Goal: Information Seeking & Learning: Learn about a topic

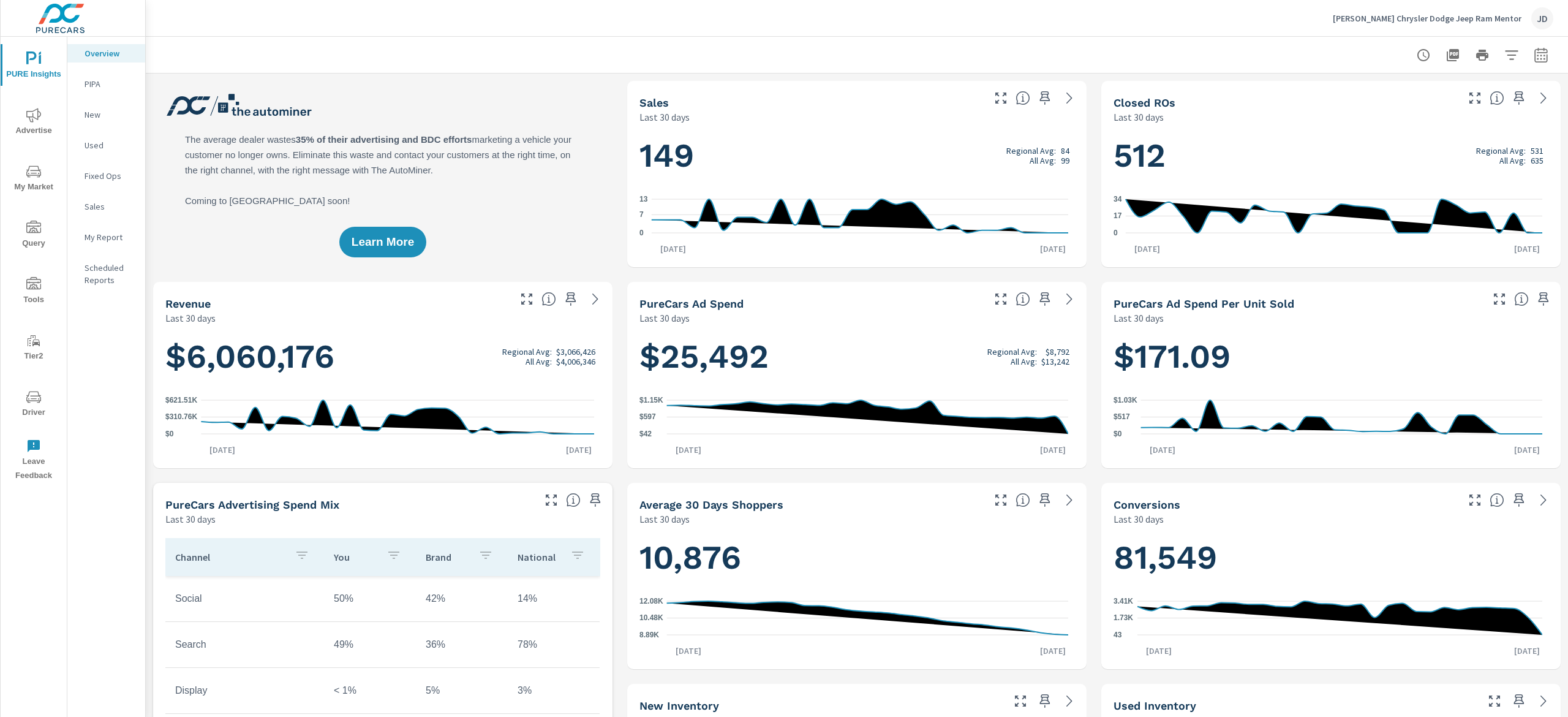
scroll to position [1, 0]
click at [83, 110] on div "New" at bounding box center [106, 114] width 78 height 19
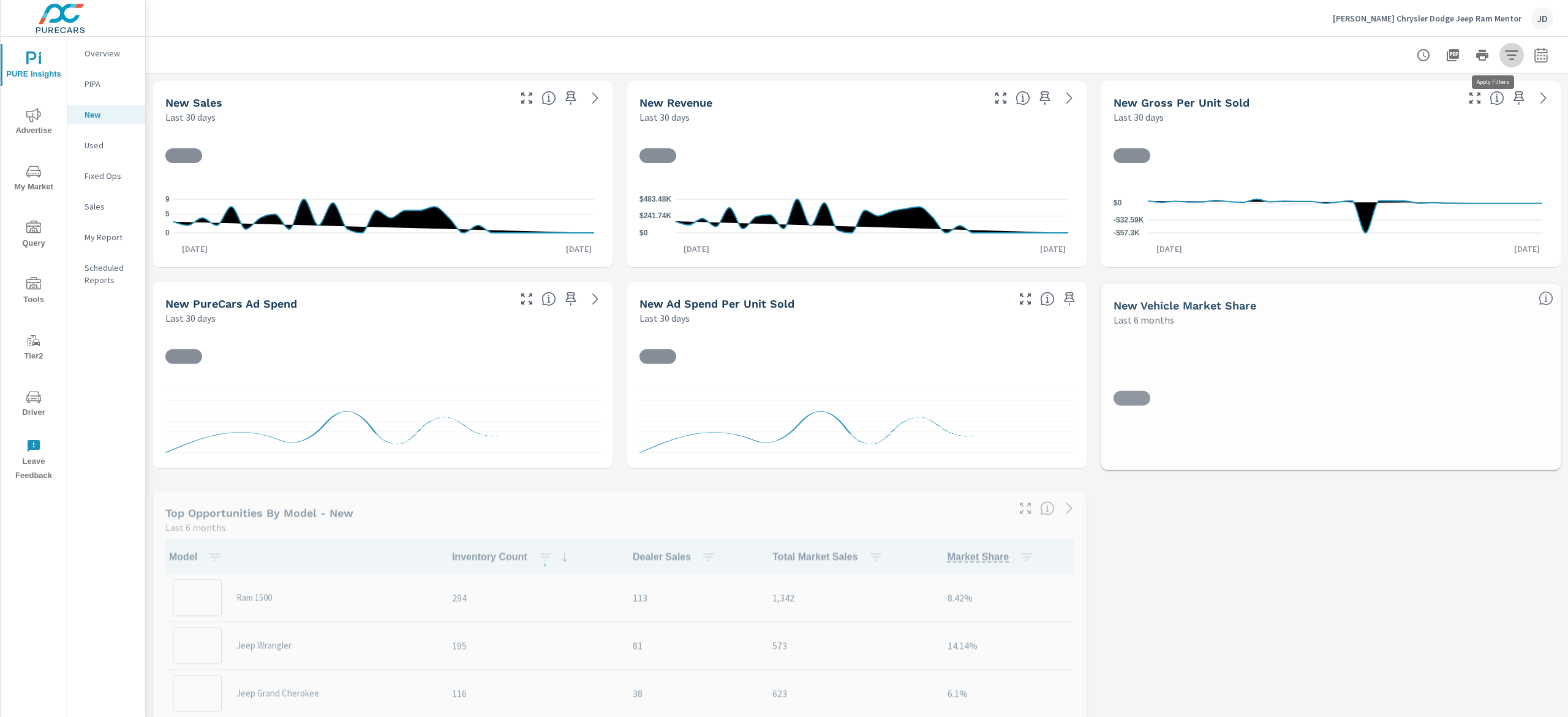
click at [1500, 60] on button "button" at bounding box center [1511, 55] width 24 height 24
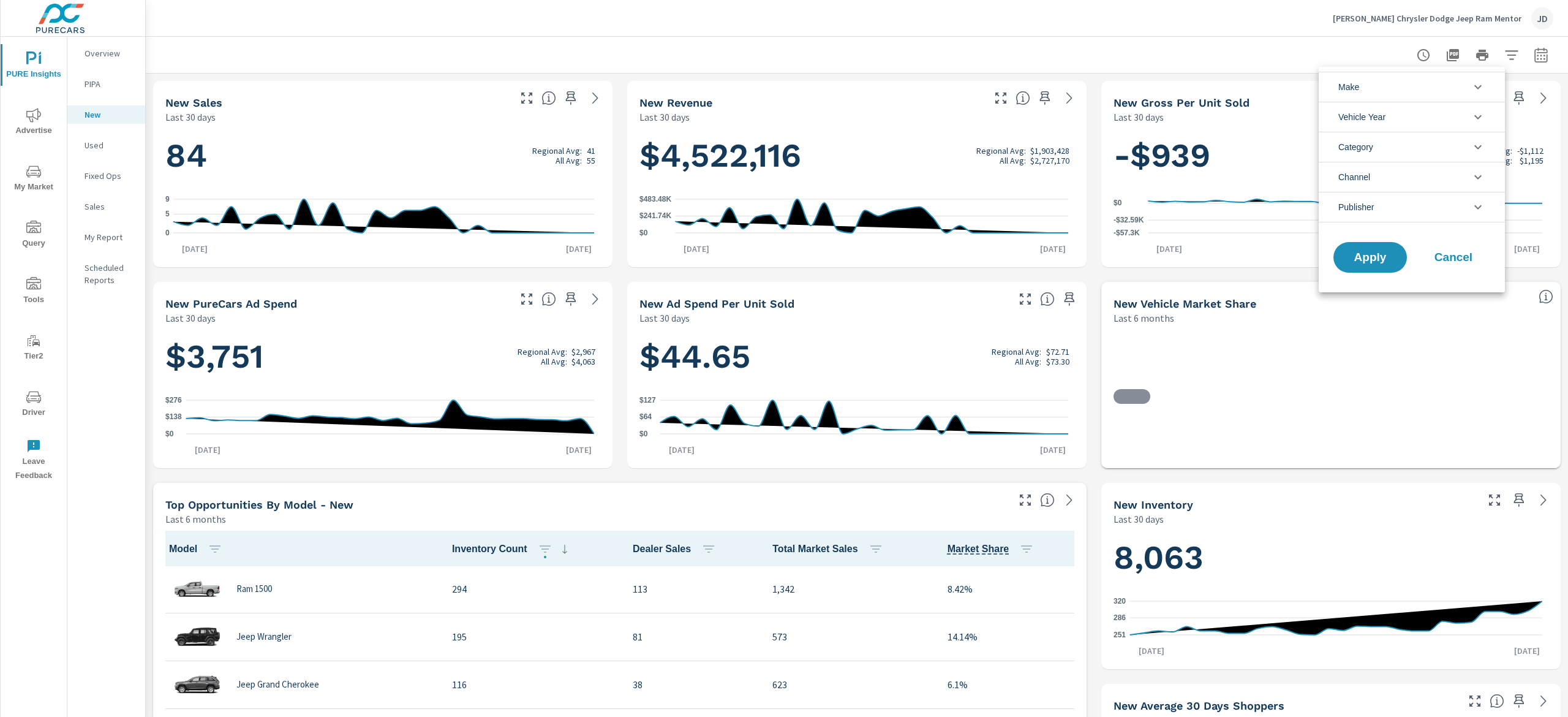
scroll to position [1, 0]
click at [1517, 57] on div at bounding box center [784, 358] width 1568 height 717
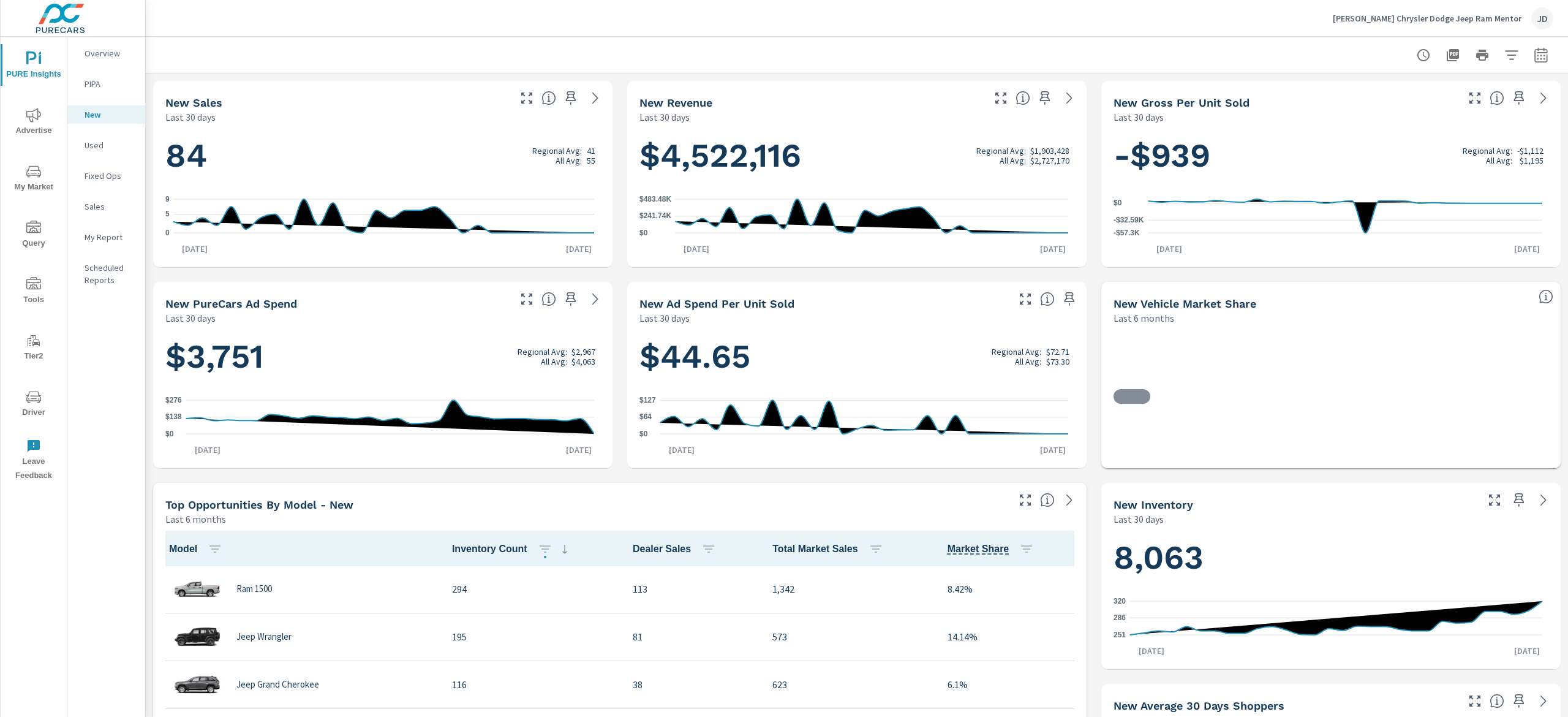
click at [1534, 54] on icon "button" at bounding box center [1541, 55] width 15 height 15
select select "Last 30 days"
click at [1422, 141] on p "+ Add comparison" at bounding box center [1437, 138] width 157 height 15
select select "Previous period"
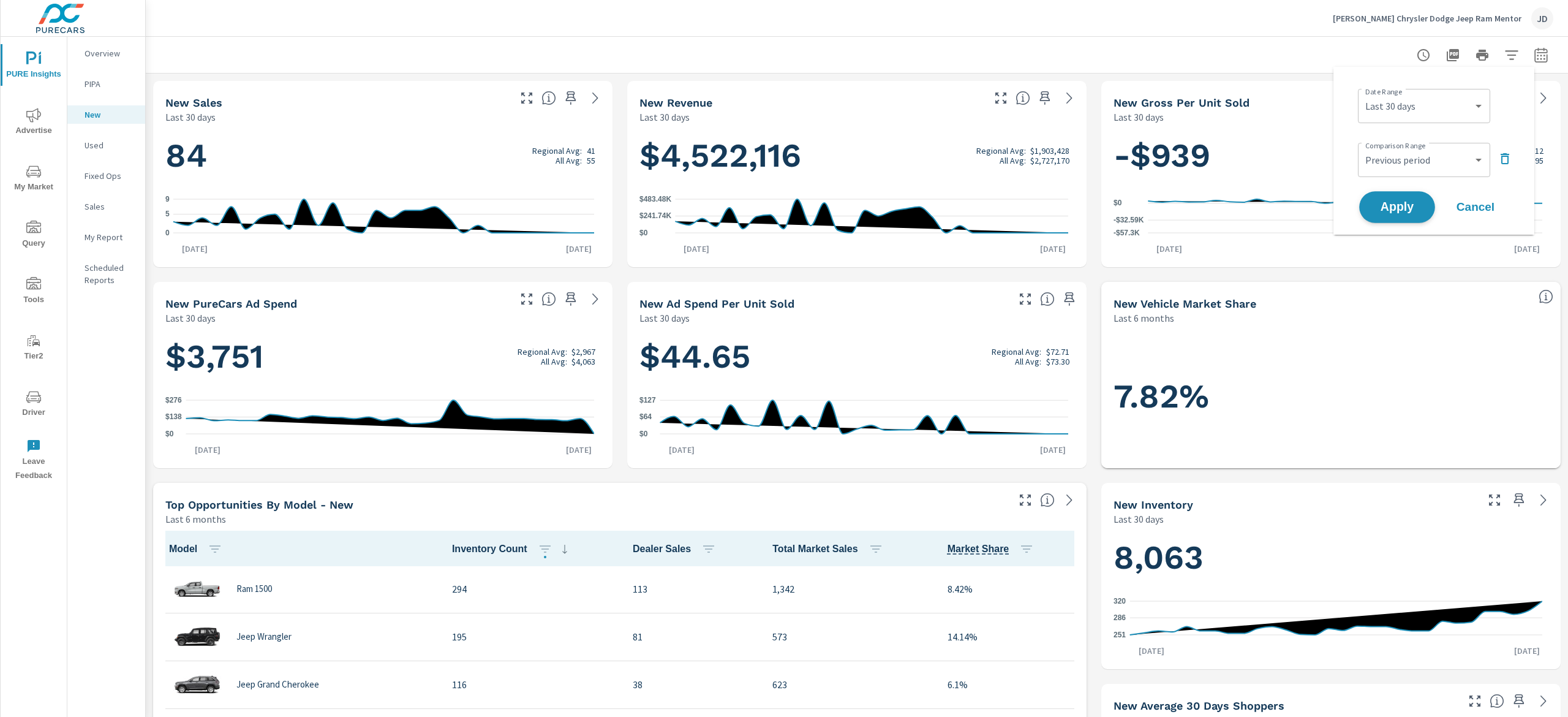
click at [1425, 206] on button "Apply" at bounding box center [1397, 206] width 76 height 32
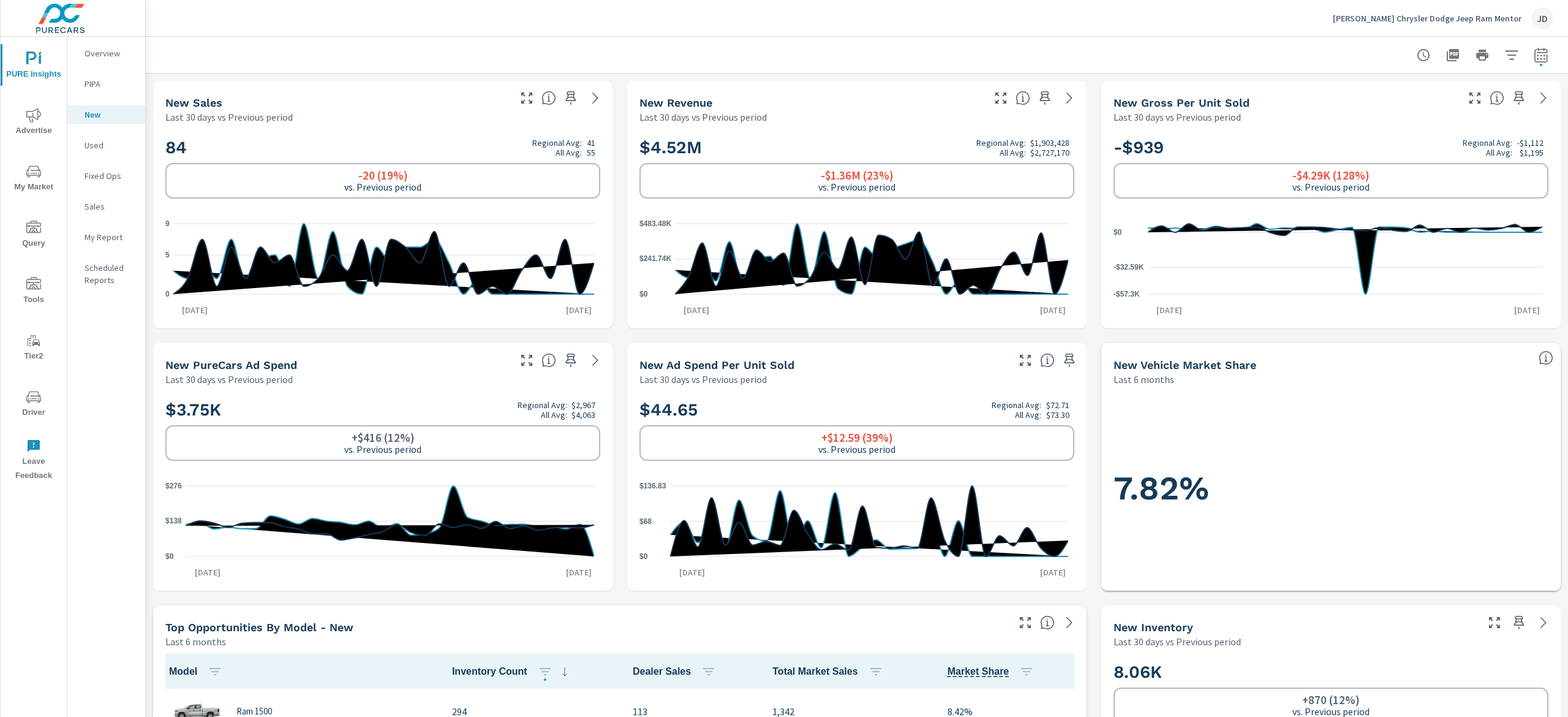
click at [102, 146] on p "Used" at bounding box center [109, 145] width 51 height 12
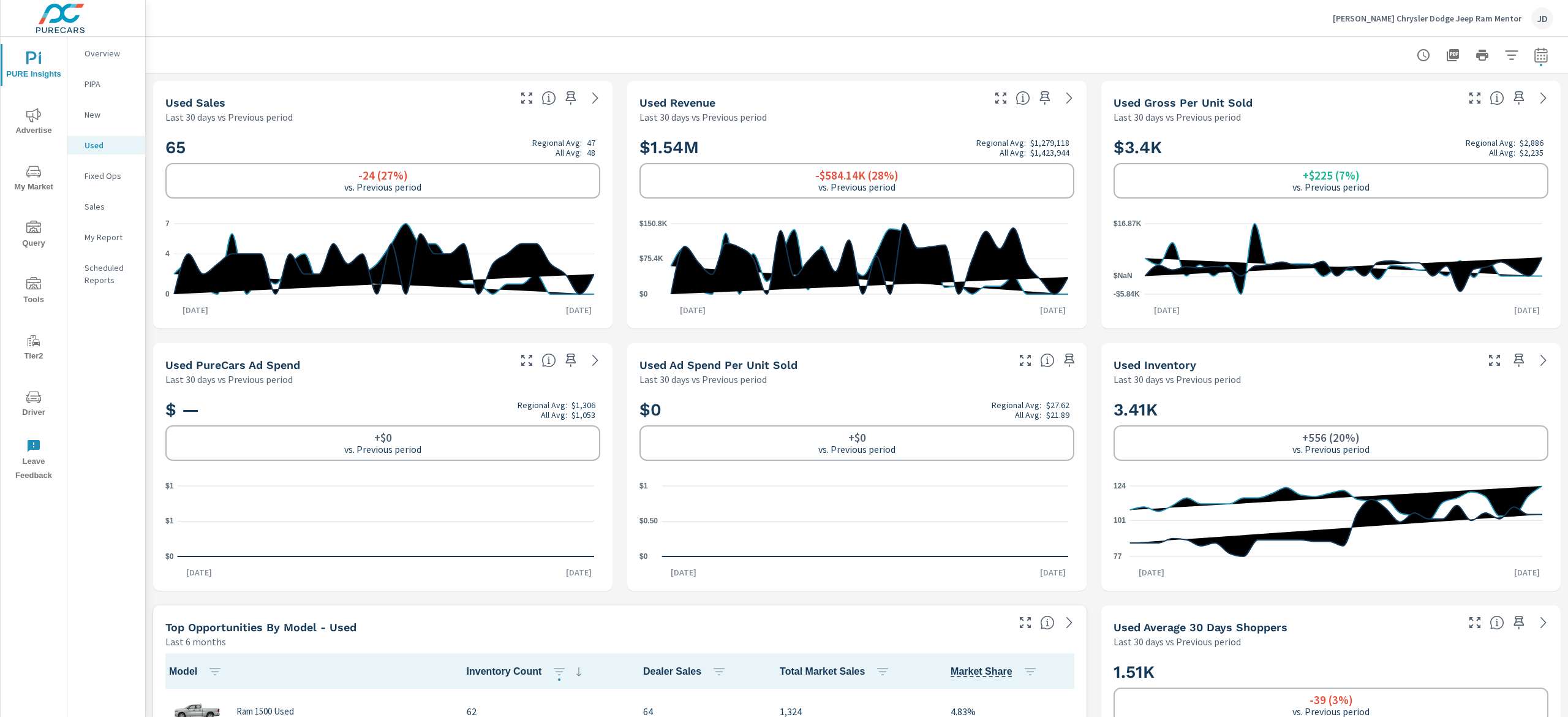
click at [112, 117] on p "New" at bounding box center [109, 114] width 51 height 12
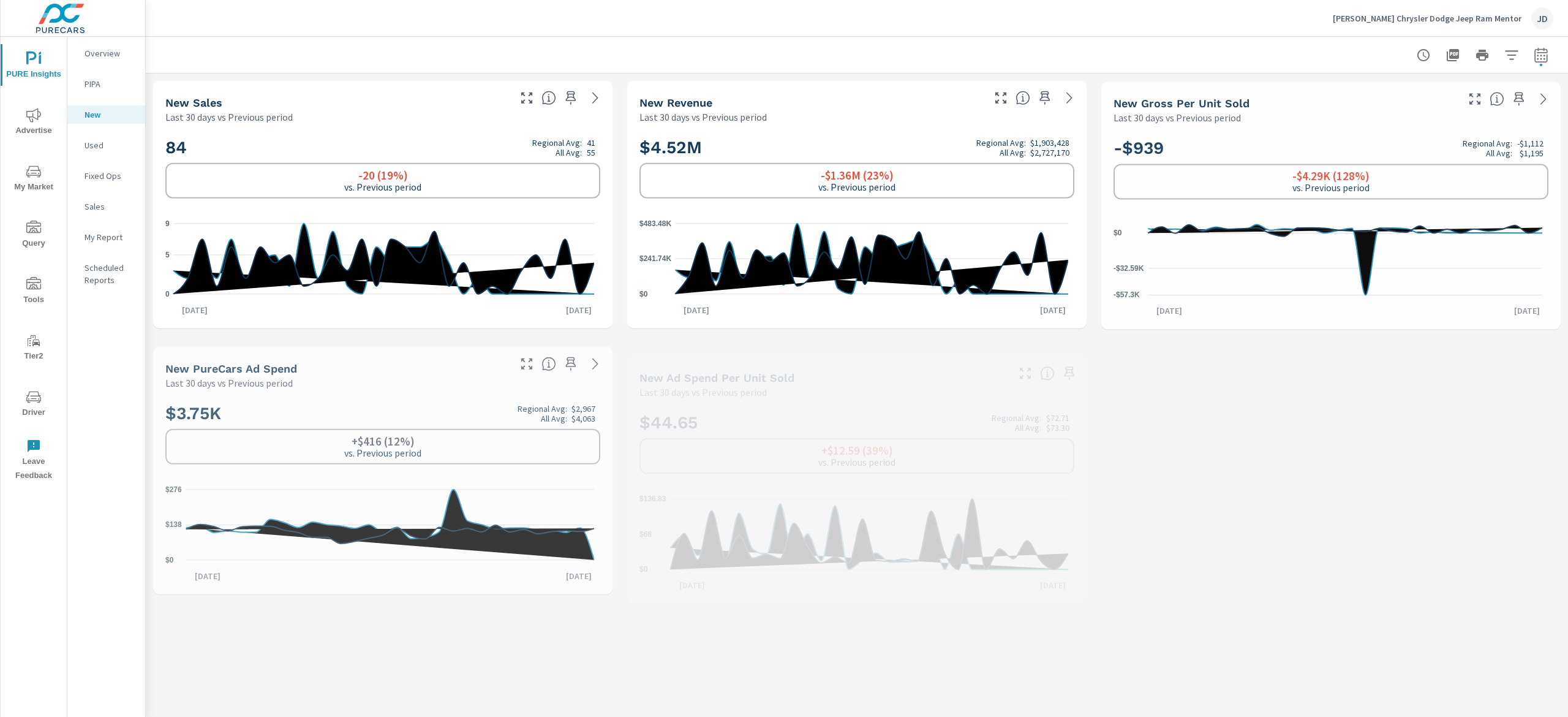
scroll to position [1, 0]
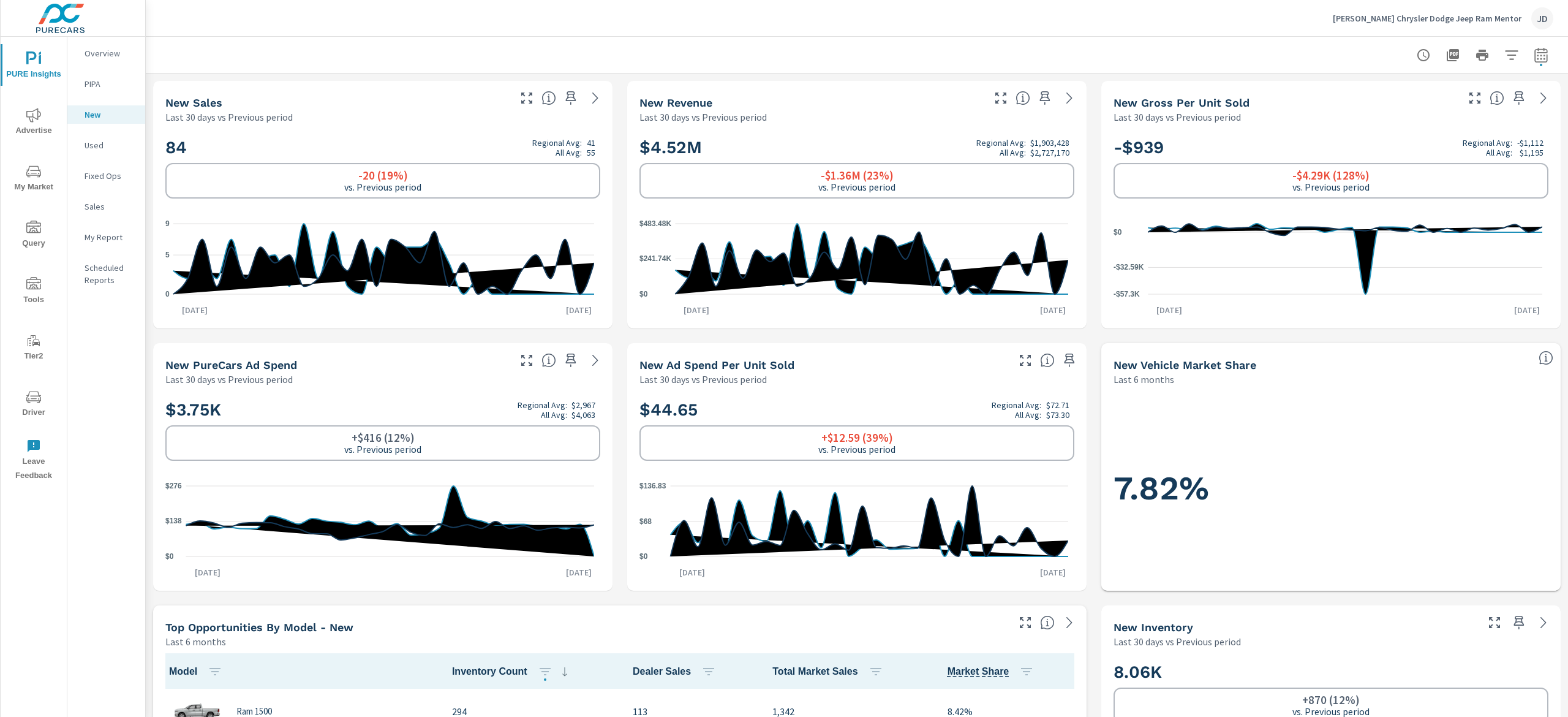
click at [98, 208] on p "Sales" at bounding box center [109, 206] width 51 height 12
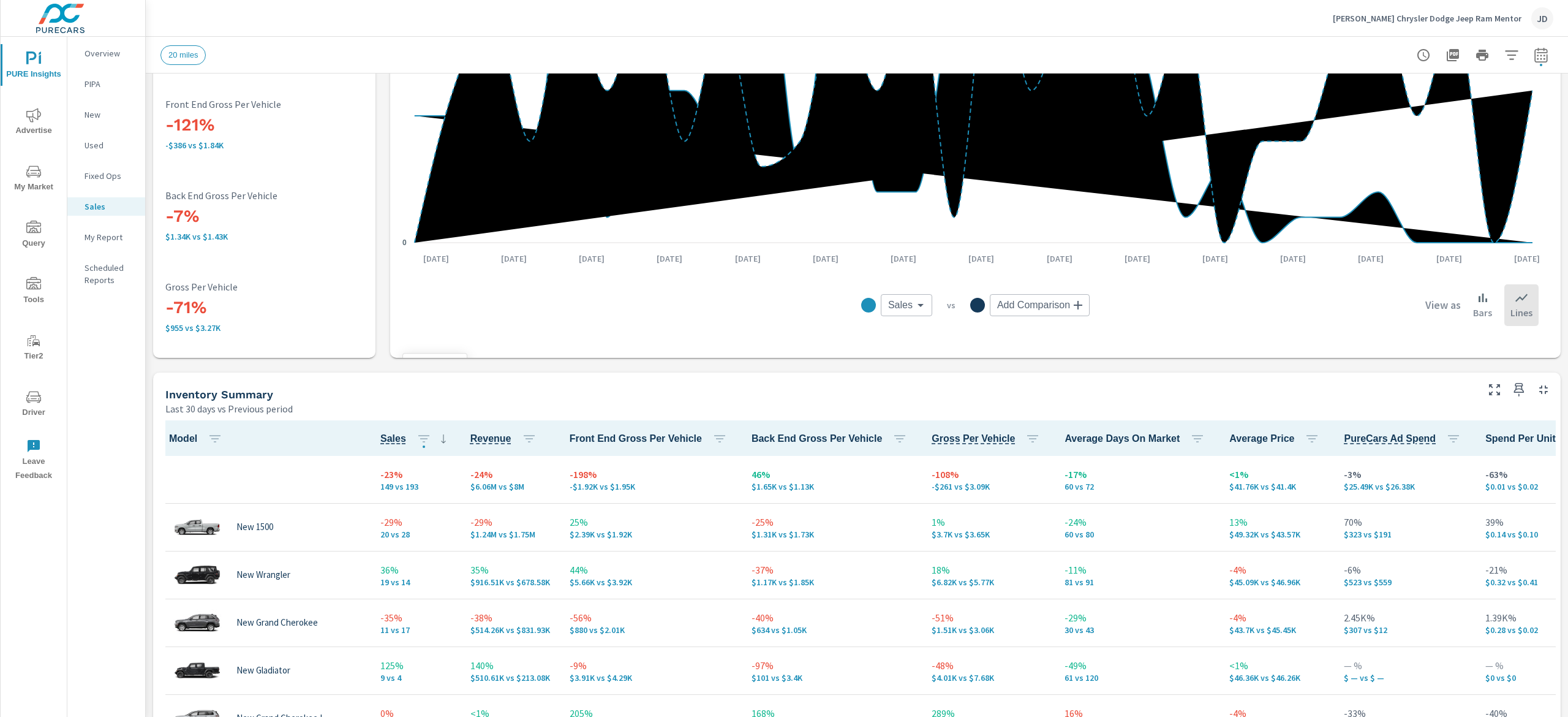
scroll to position [122, 0]
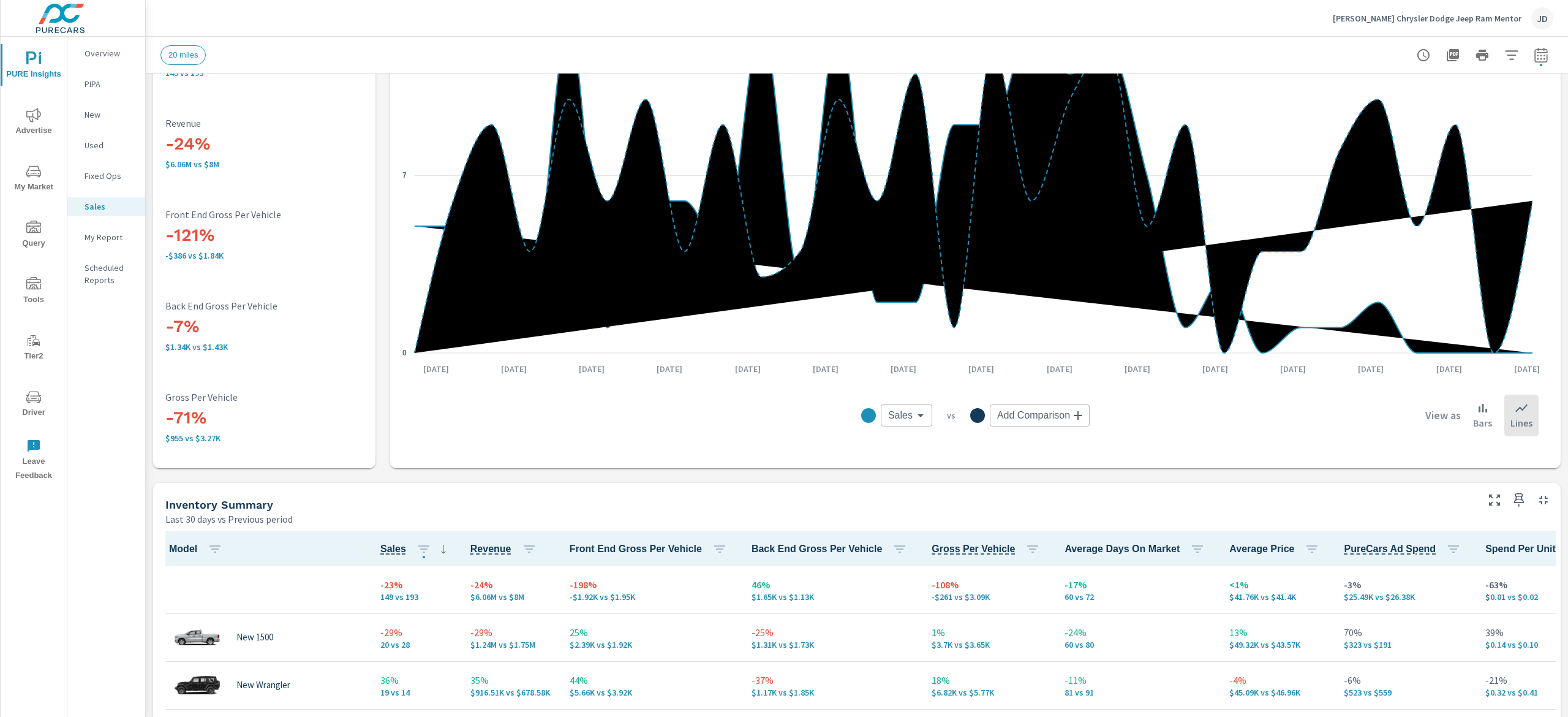
click at [95, 117] on p "New" at bounding box center [109, 114] width 51 height 12
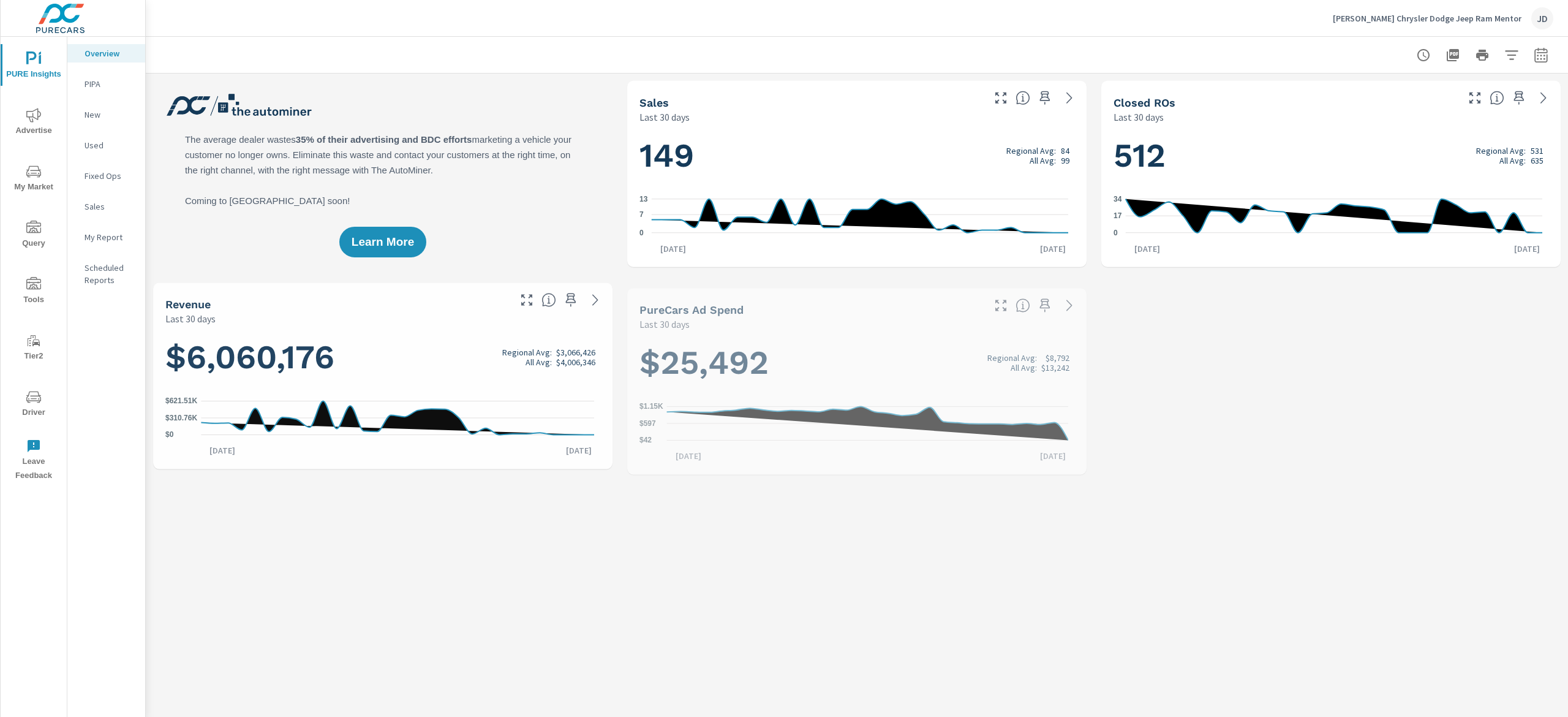
scroll to position [1, 0]
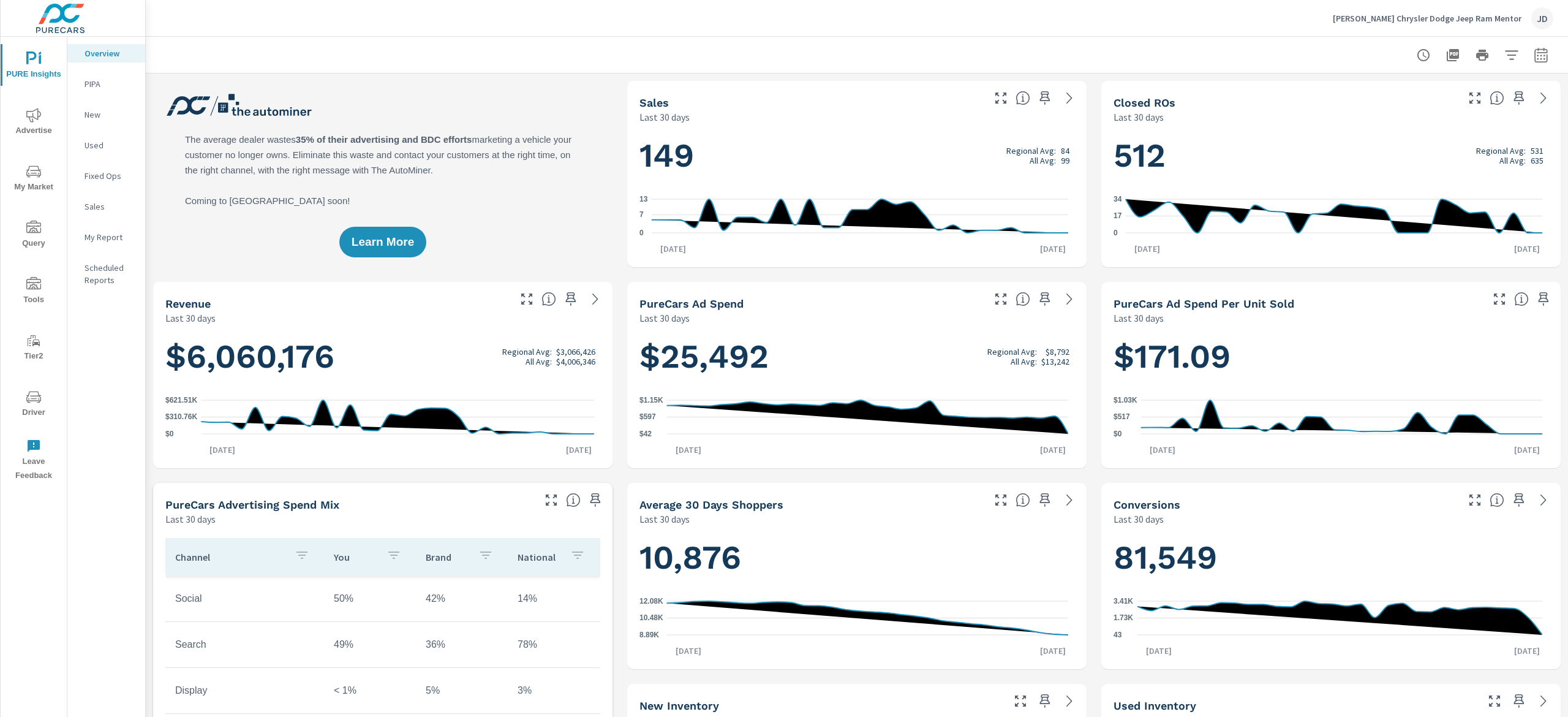
click at [49, 178] on span "My Market" at bounding box center [33, 179] width 59 height 30
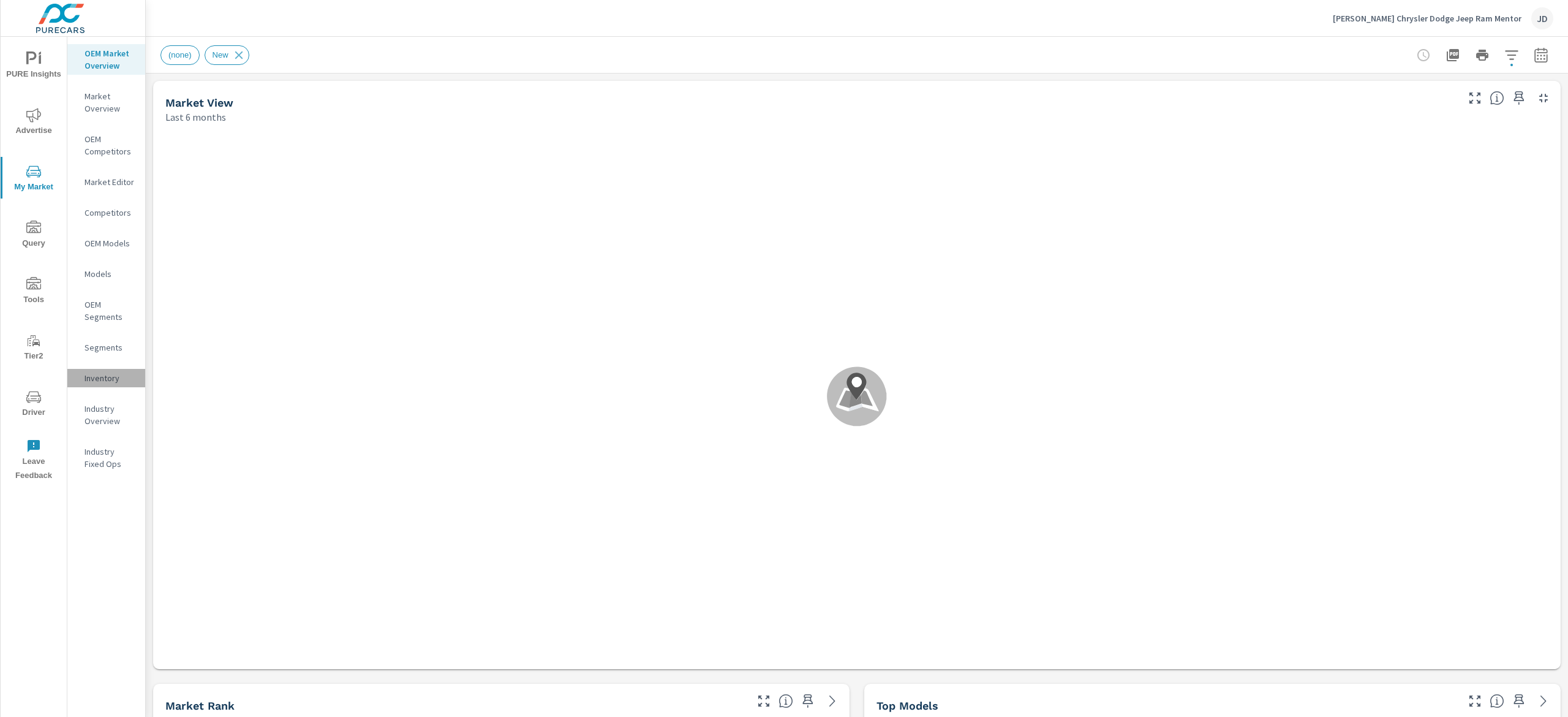
click at [103, 377] on p "Inventory" at bounding box center [109, 378] width 51 height 12
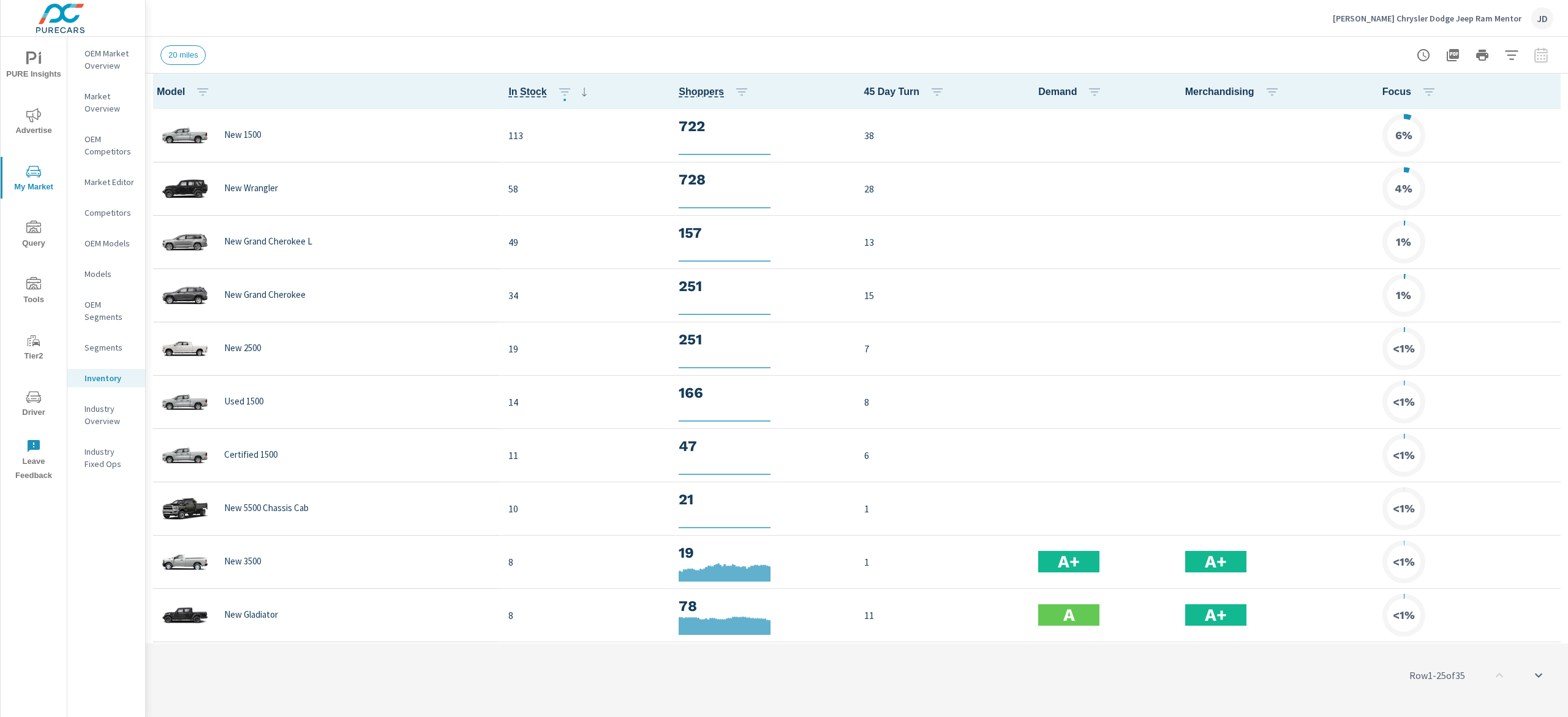
scroll to position [1, 0]
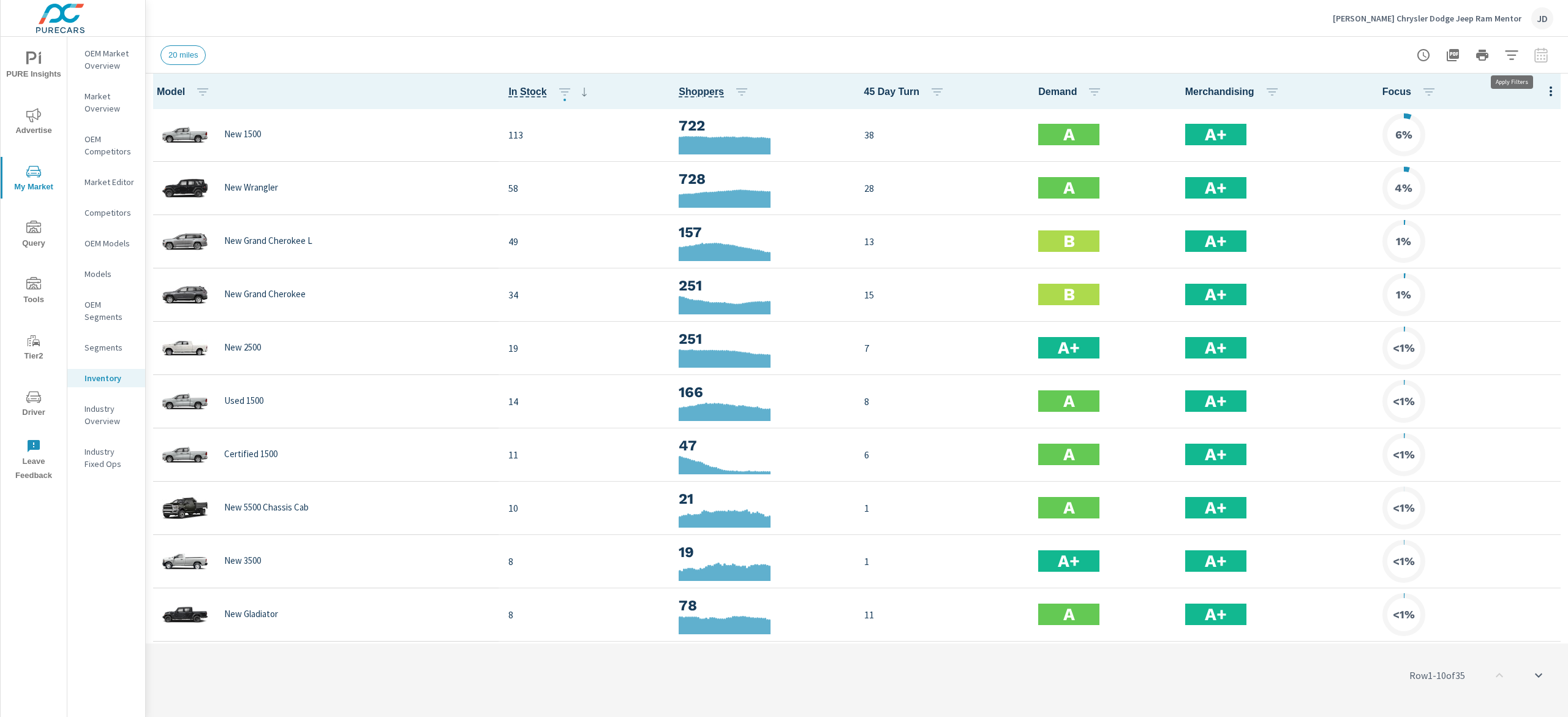
click at [1519, 54] on button "button" at bounding box center [1511, 55] width 24 height 24
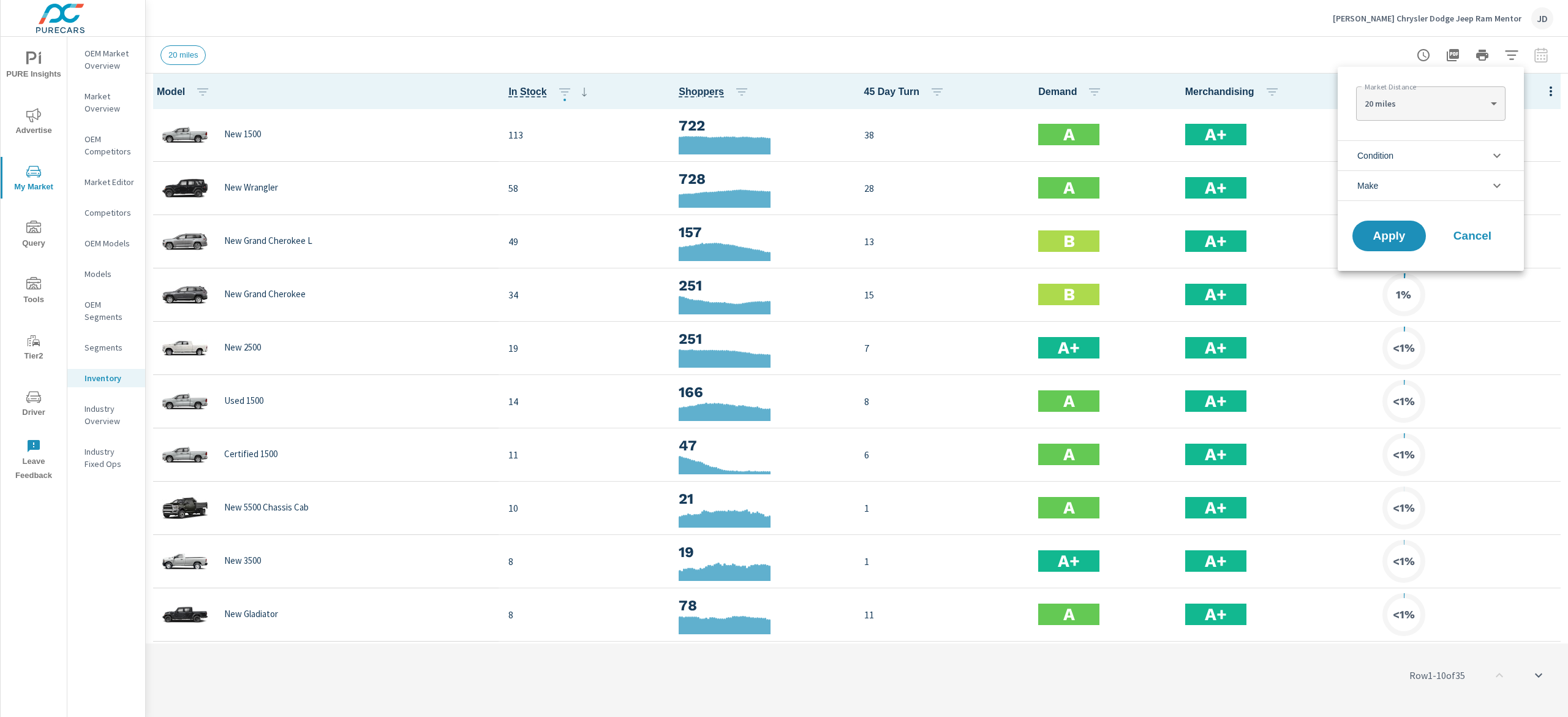
click at [1456, 145] on li "Condition" at bounding box center [1431, 155] width 186 height 30
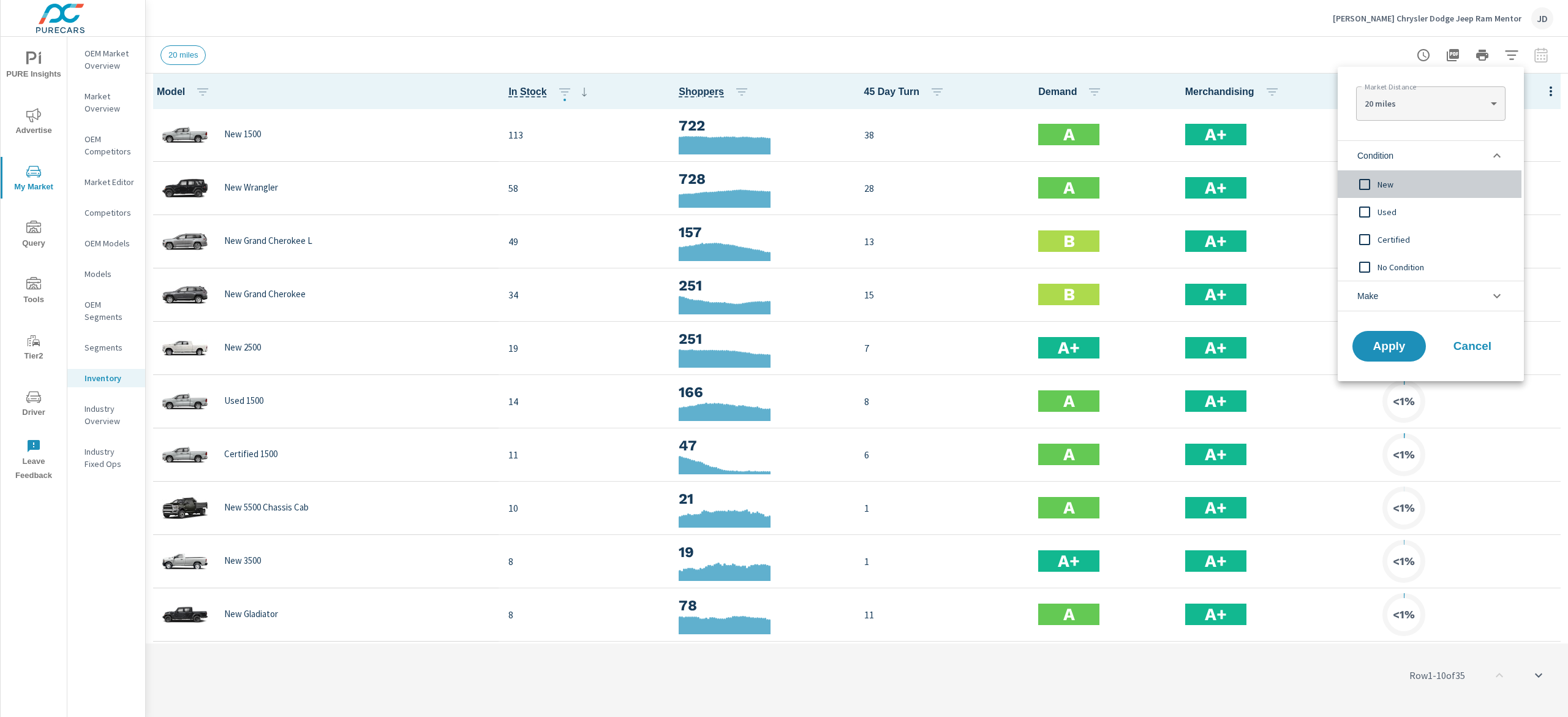
click at [1375, 186] on input "filter options" at bounding box center [1365, 185] width 26 height 26
click at [1408, 345] on span "Apply" at bounding box center [1389, 346] width 50 height 11
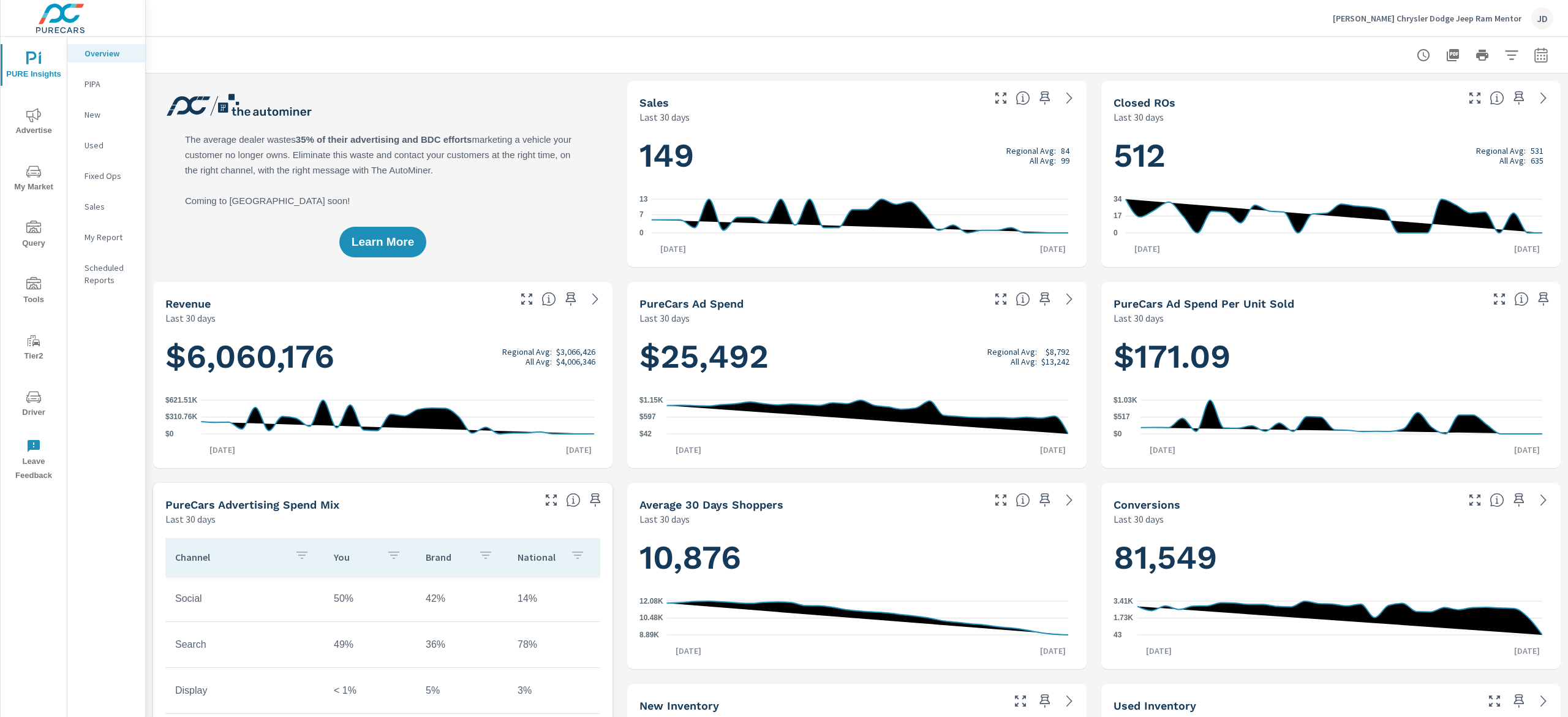
scroll to position [1, 0]
click at [39, 172] on icon "nav menu" at bounding box center [34, 172] width 15 height 15
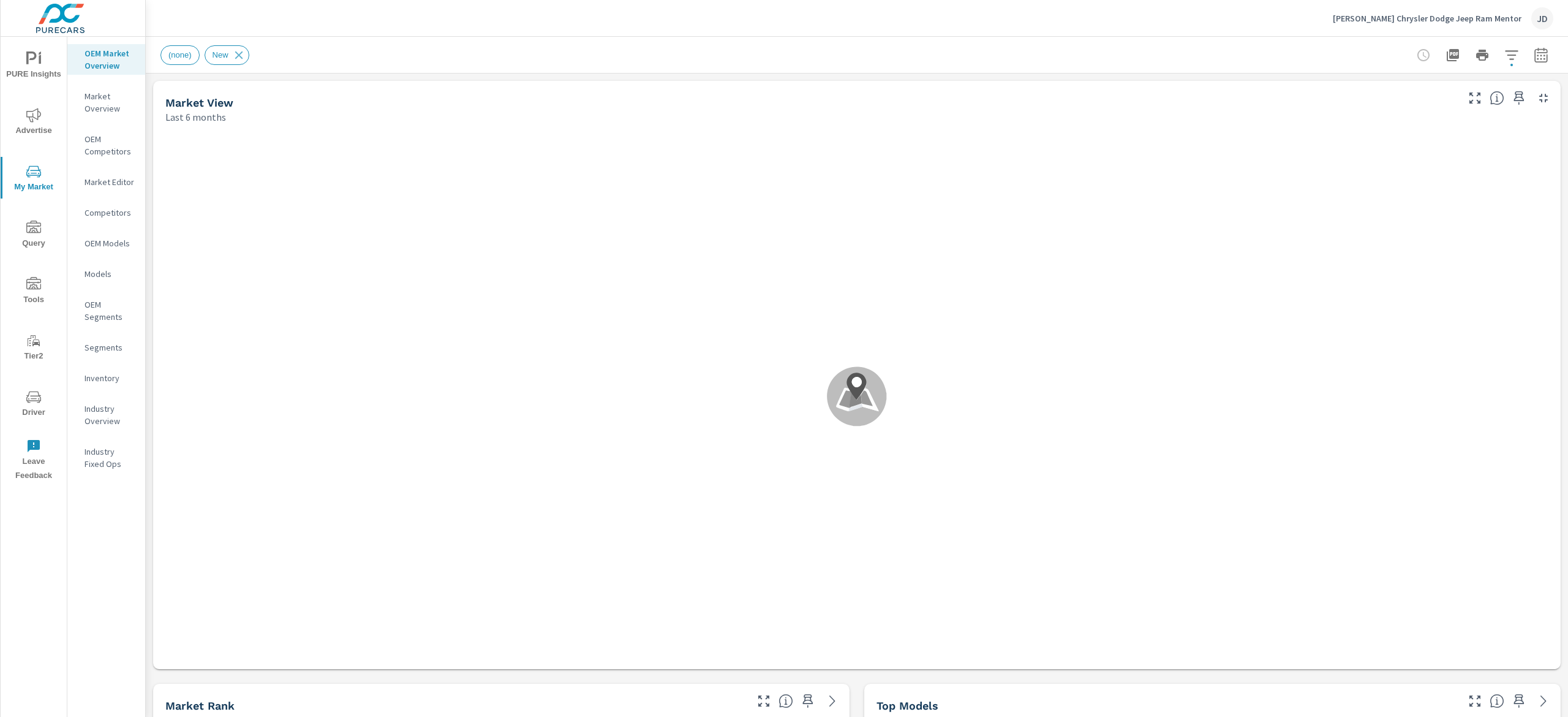
scroll to position [1, 0]
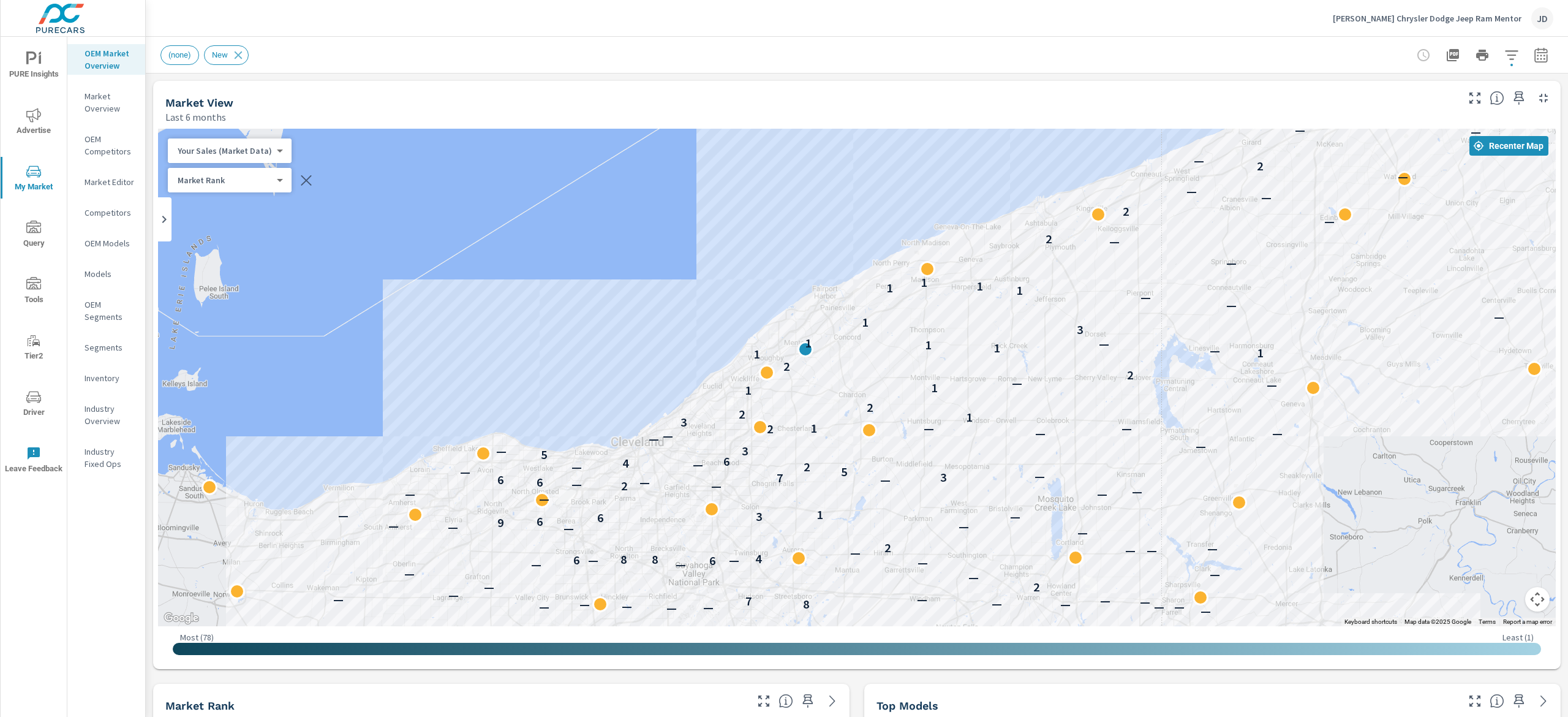
drag, startPoint x: 1228, startPoint y: 329, endPoint x: 1158, endPoint y: 284, distance: 83.2
click at [1158, 284] on div "— — — — — — — — — 8 — — — — — — — — — — — — — — — 5 — — — — — — — — — — — — — —…" at bounding box center [857, 377] width 1398 height 498
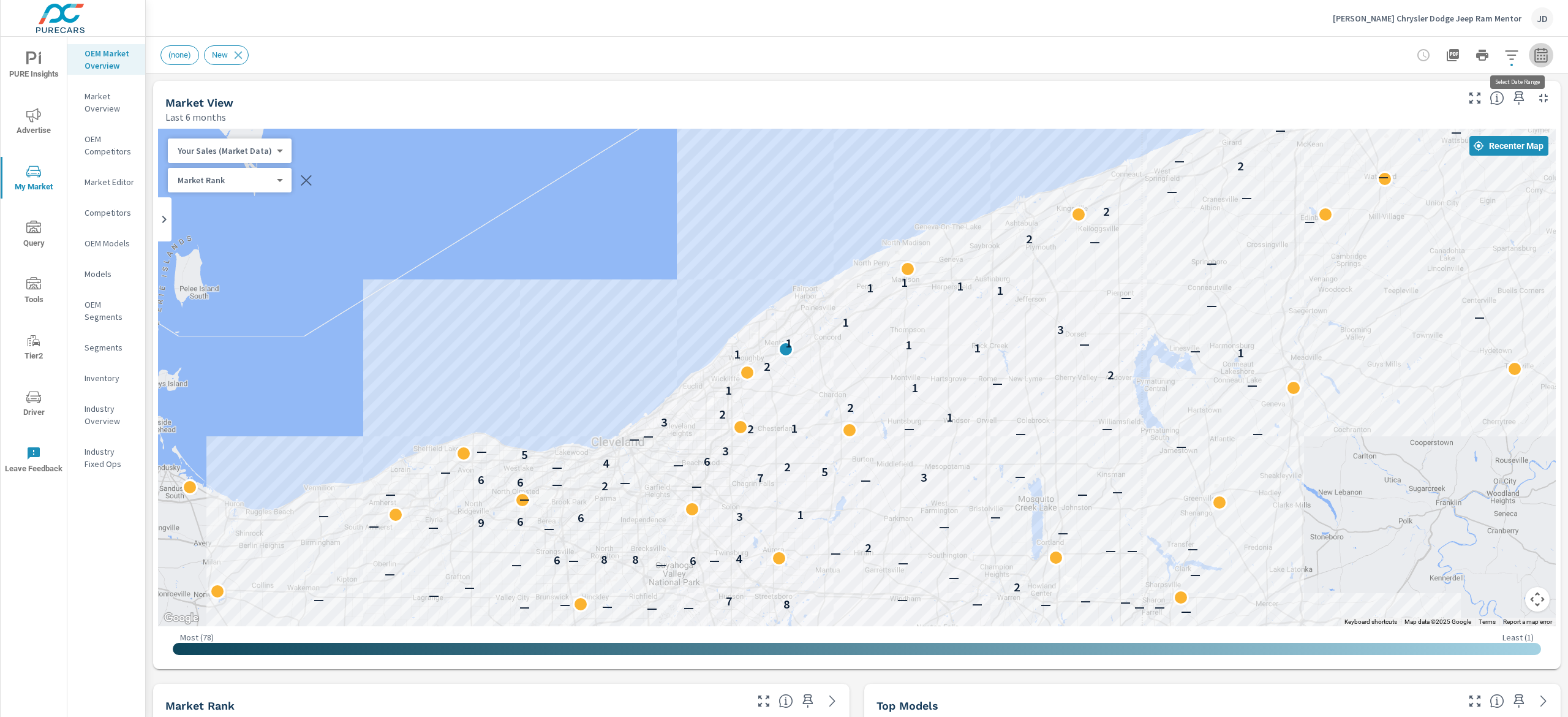
click at [1535, 50] on icon "button" at bounding box center [1541, 54] width 13 height 15
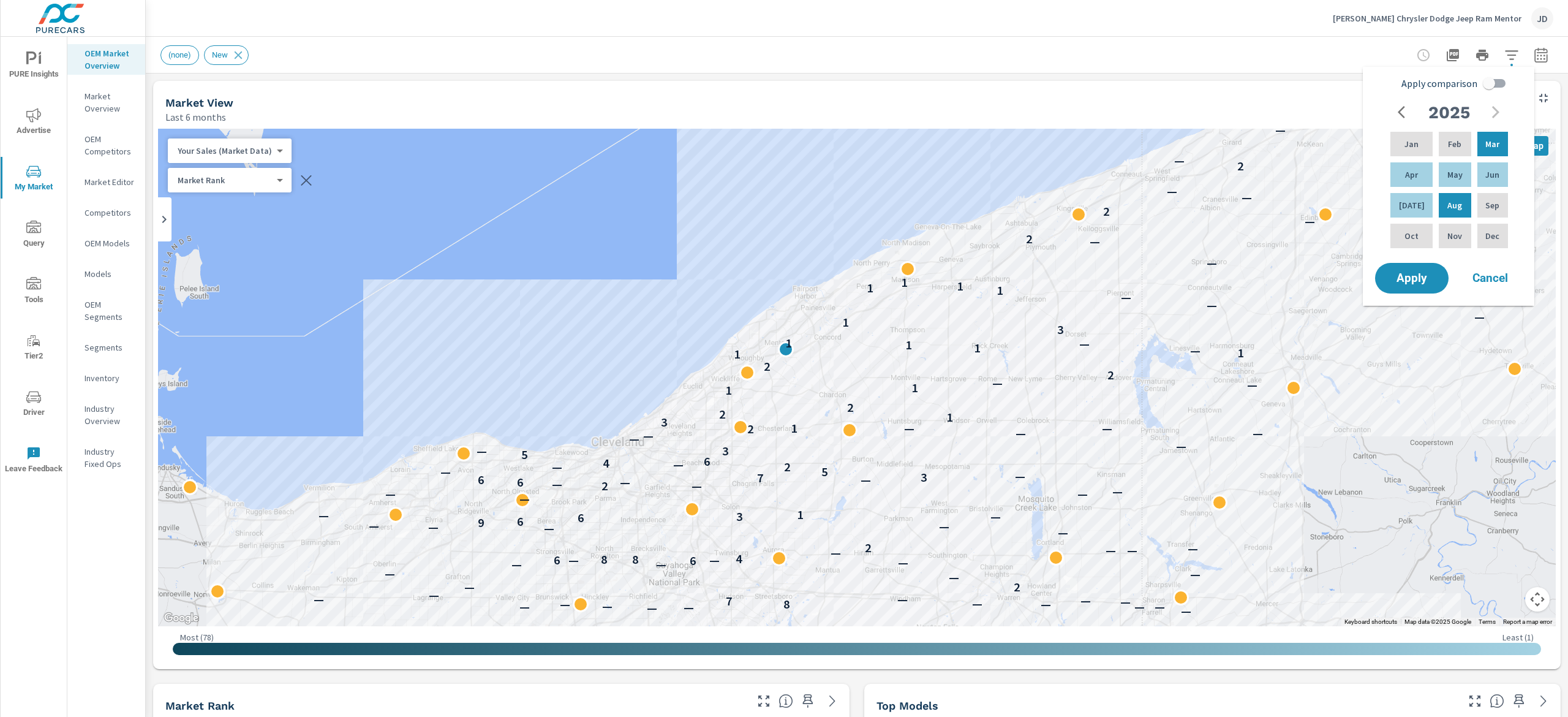
click at [1502, 88] on input "Apply comparison" at bounding box center [1489, 83] width 70 height 23
checkbox input "true"
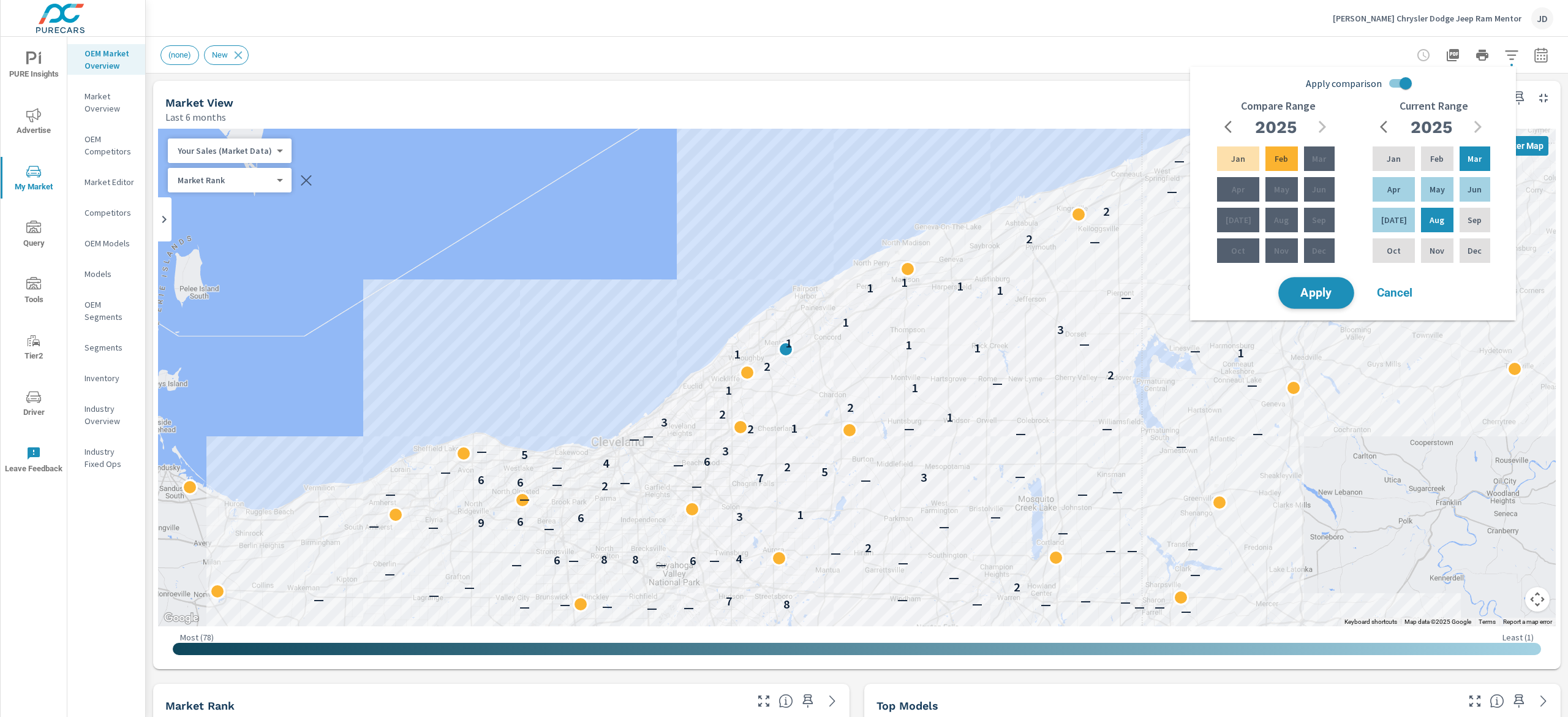
click at [1320, 299] on span "Apply" at bounding box center [1316, 293] width 50 height 11
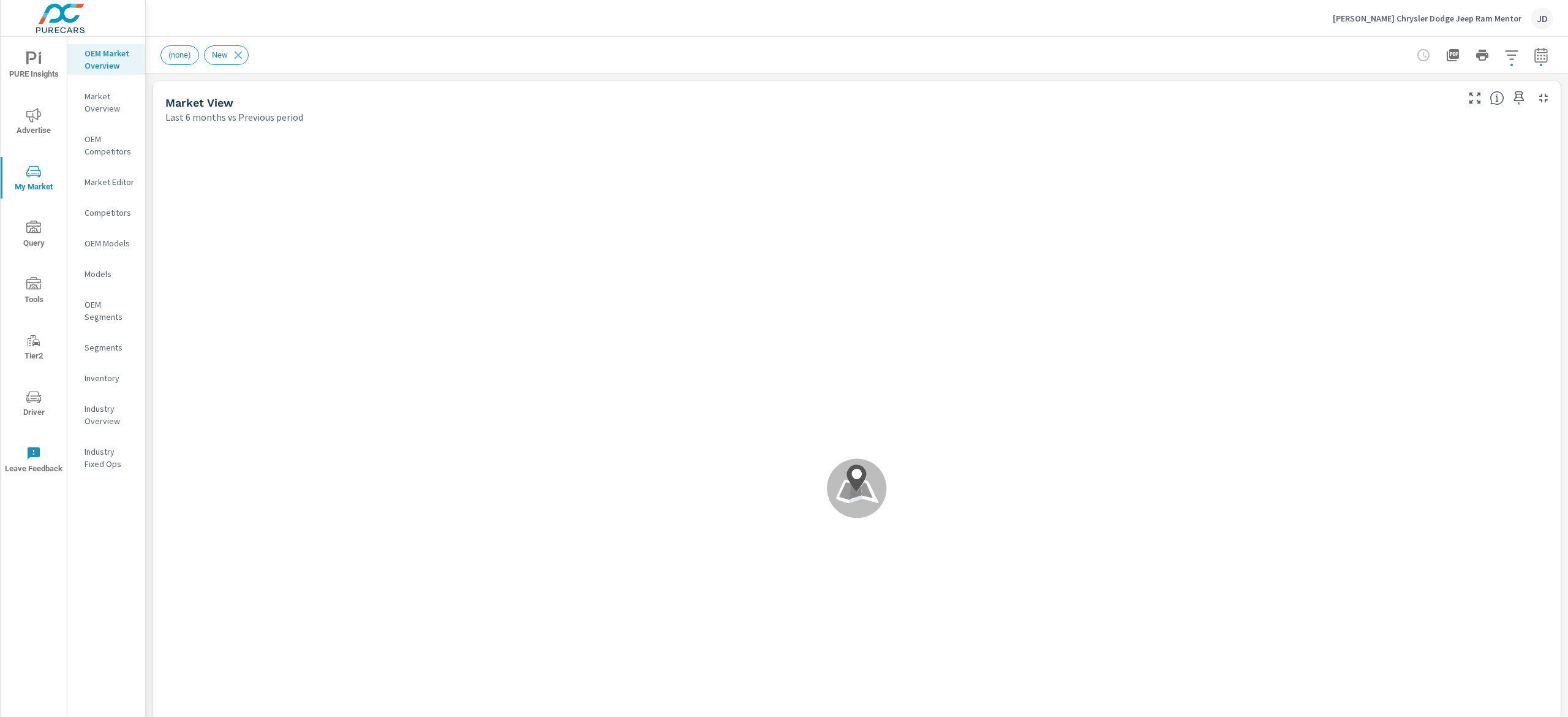
scroll to position [1, 0]
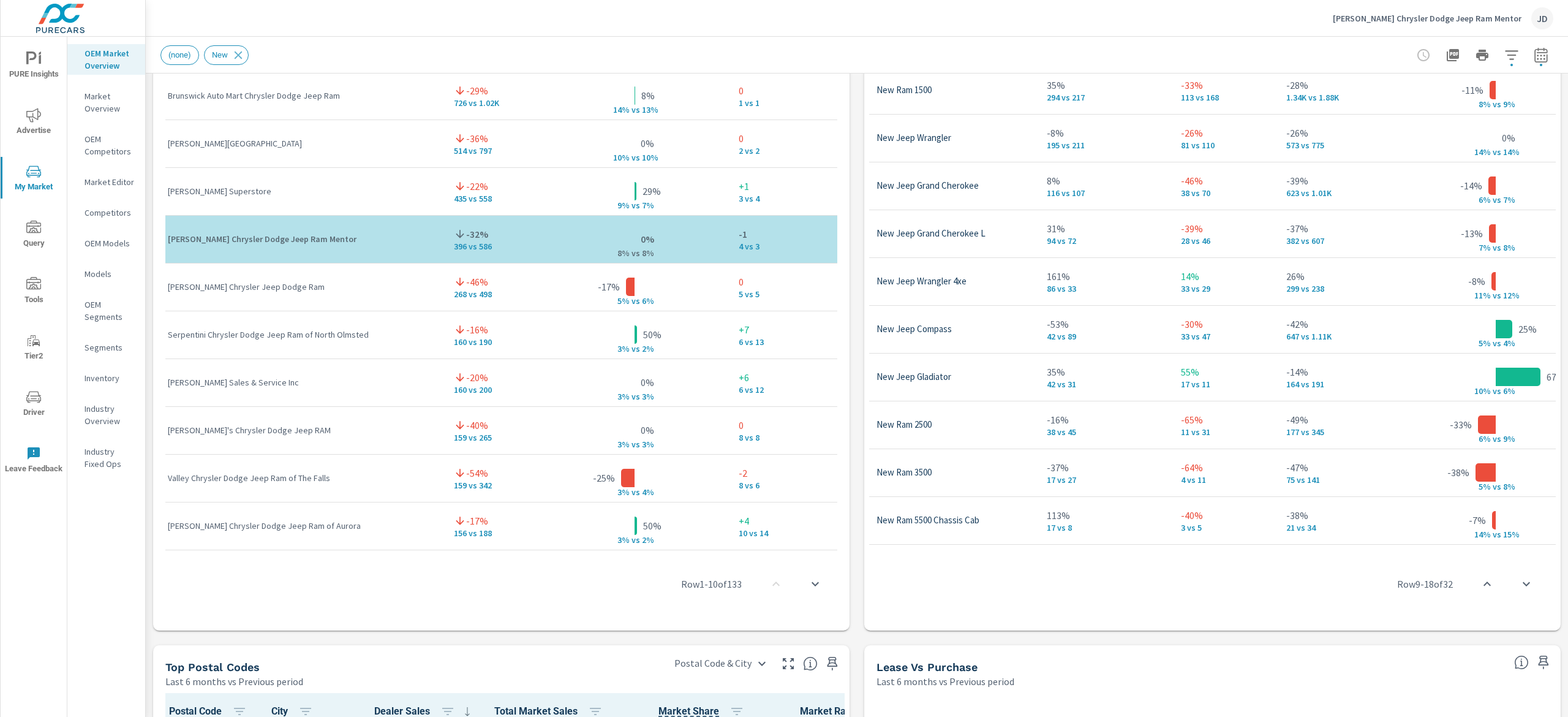
scroll to position [0, 71]
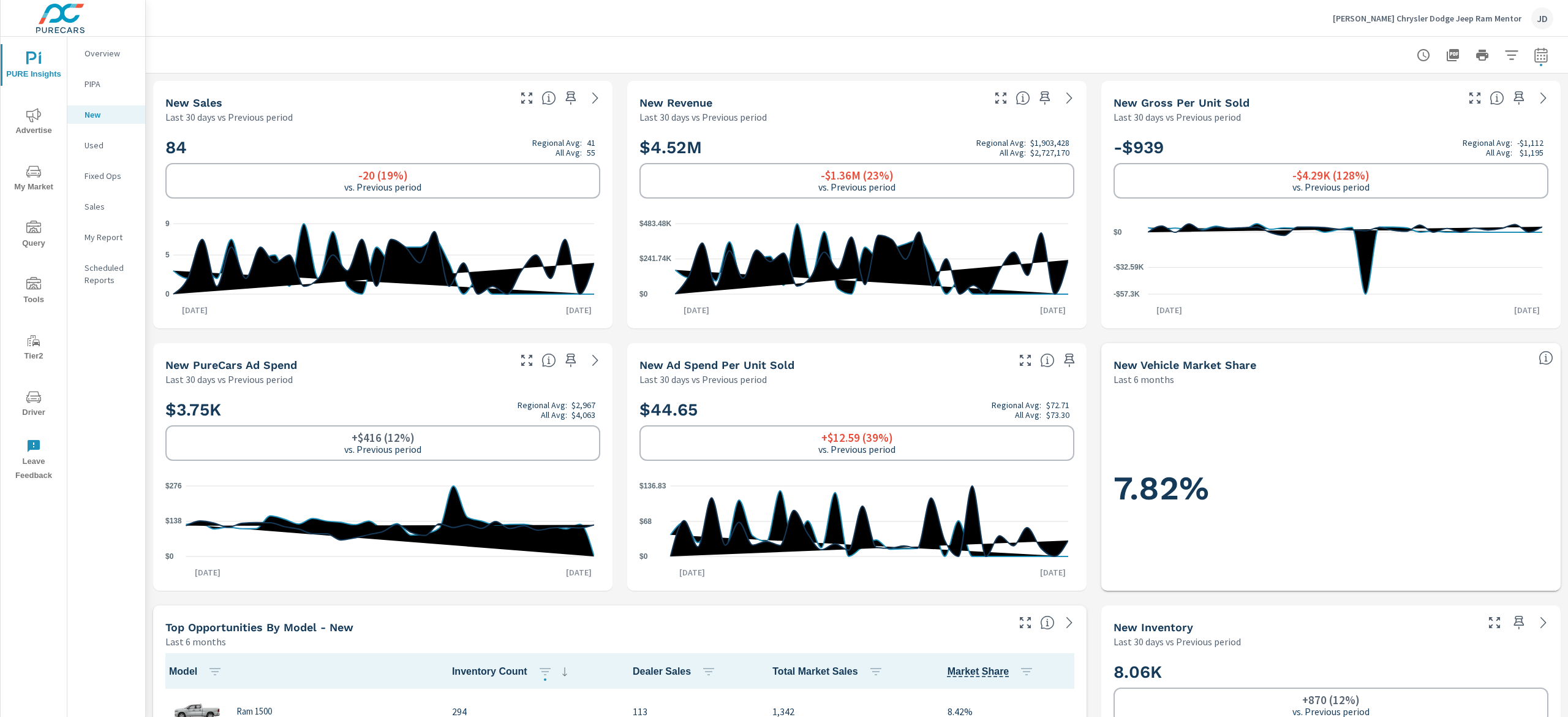
click at [88, 141] on p "Used" at bounding box center [109, 145] width 51 height 12
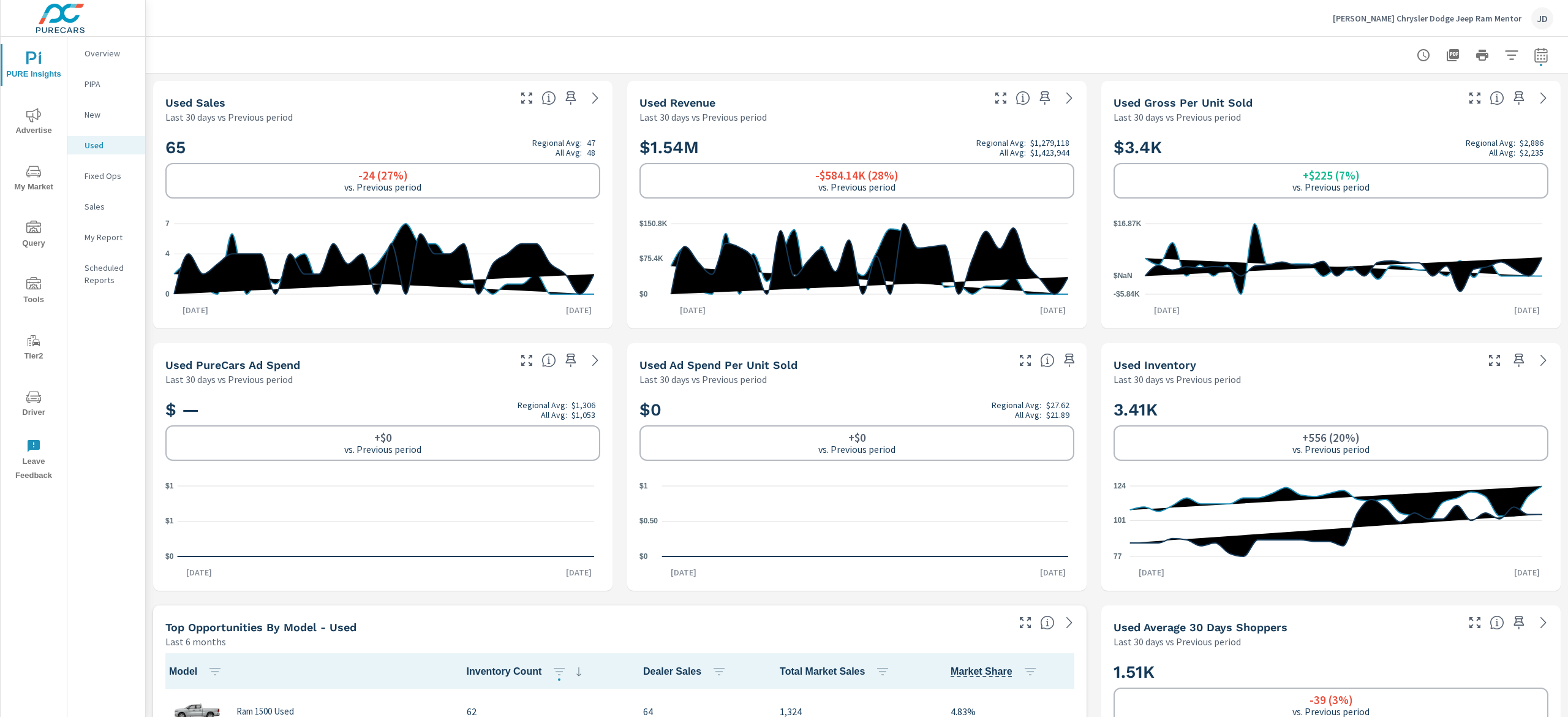
click at [110, 115] on p "New" at bounding box center [109, 114] width 51 height 12
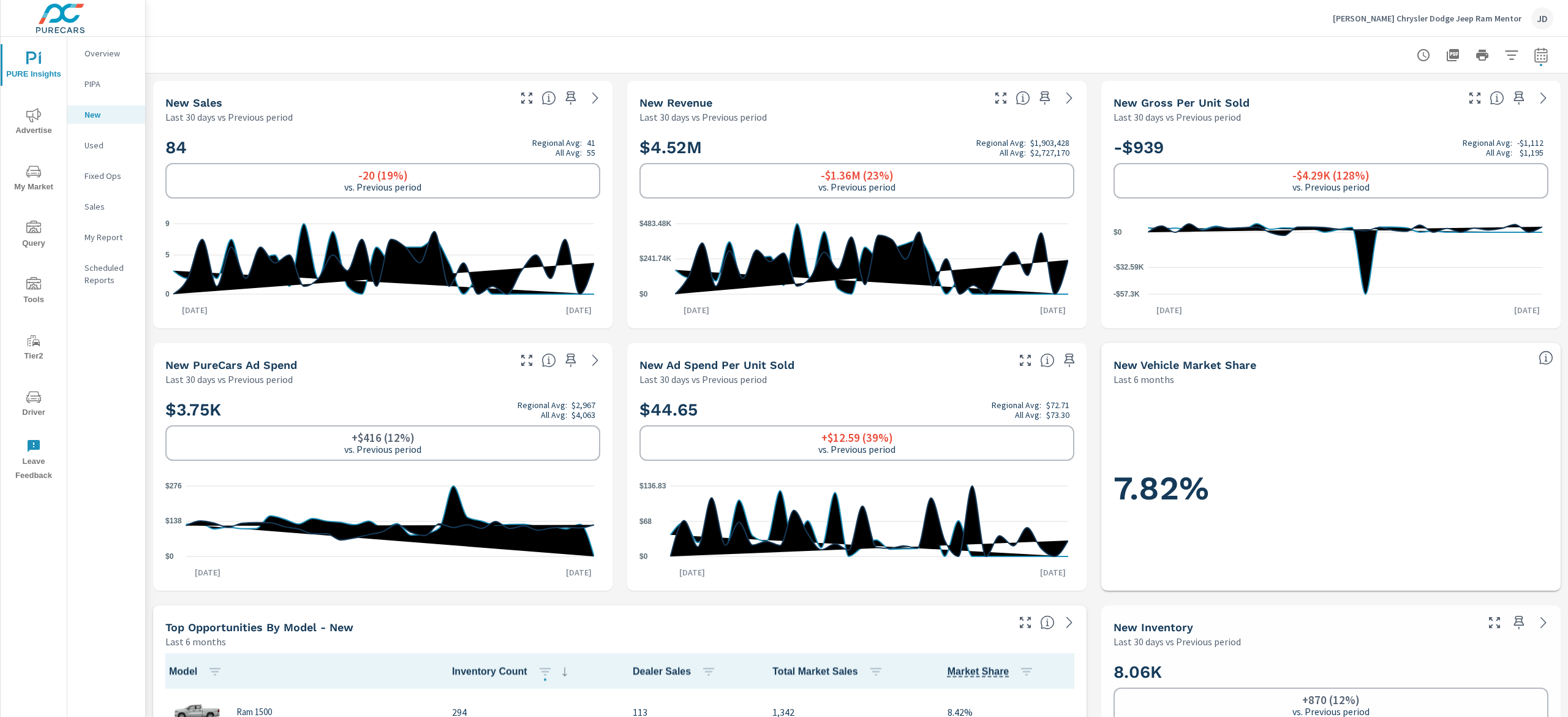
scroll to position [1, 0]
click at [1529, 46] on button "button" at bounding box center [1541, 55] width 24 height 24
select select "Last 30 days"
select select "Previous period"
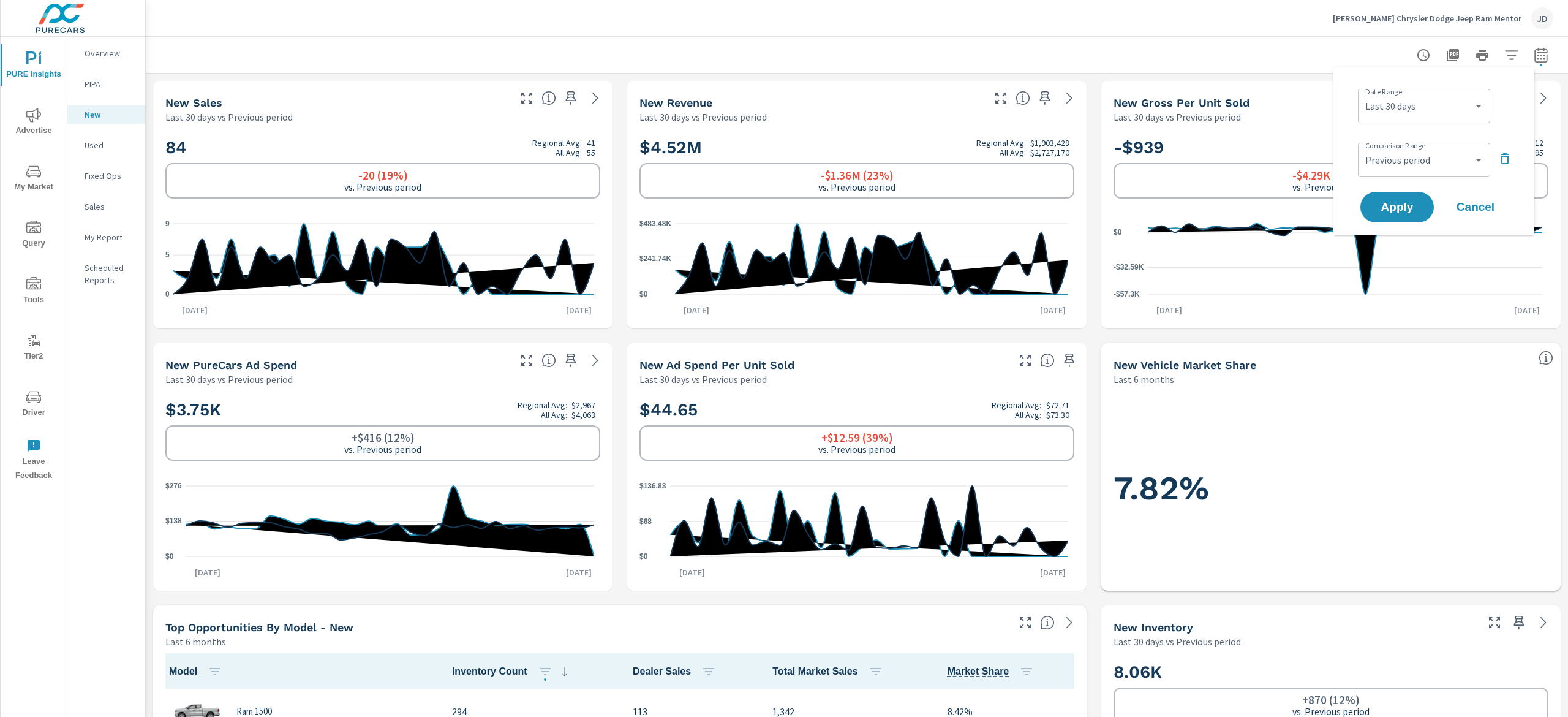
click at [1226, 58] on div at bounding box center [857, 54] width 1393 height 36
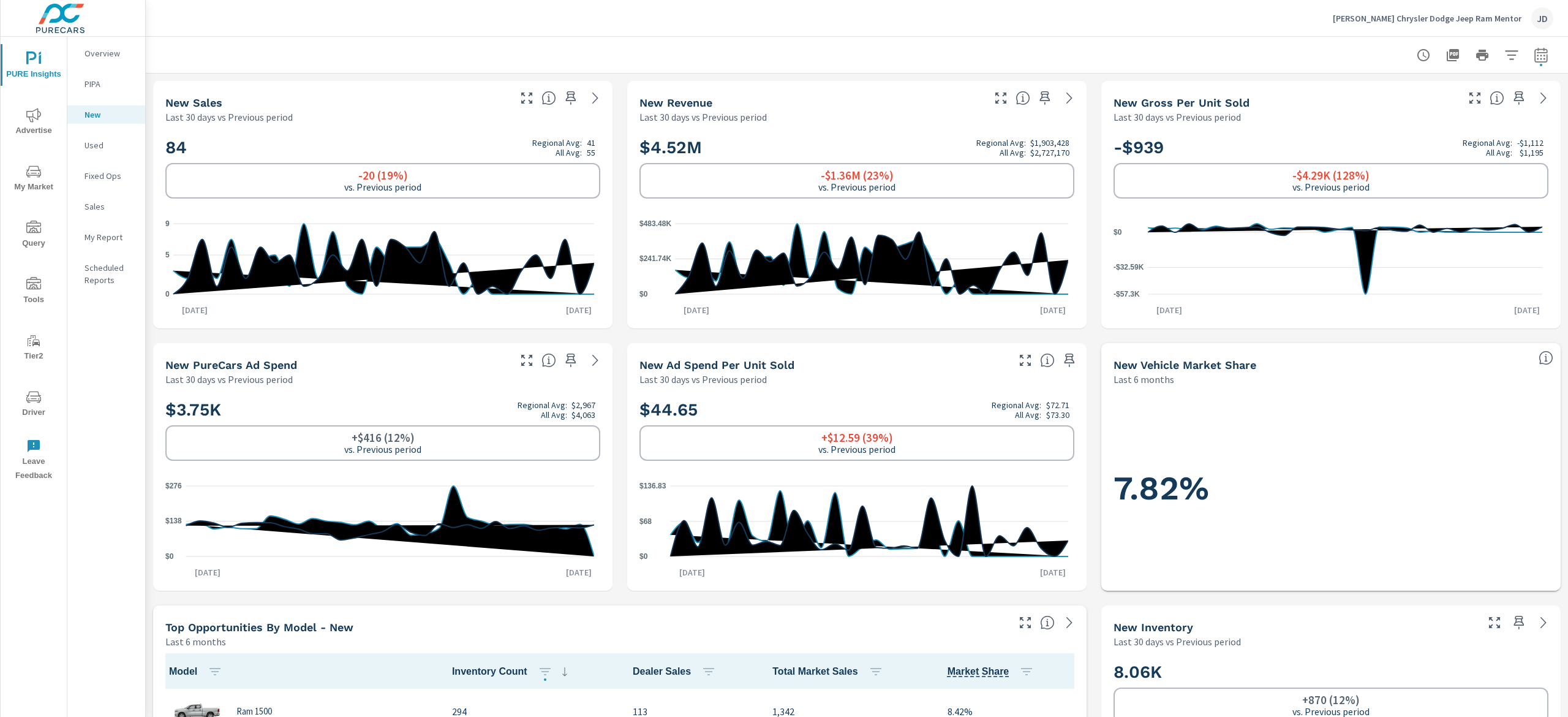
drag, startPoint x: 1523, startPoint y: 53, endPoint x: 1510, endPoint y: 47, distance: 14.3
click at [1535, 53] on icon "button" at bounding box center [1541, 54] width 13 height 15
select select "Last 30 days"
select select "Previous period"
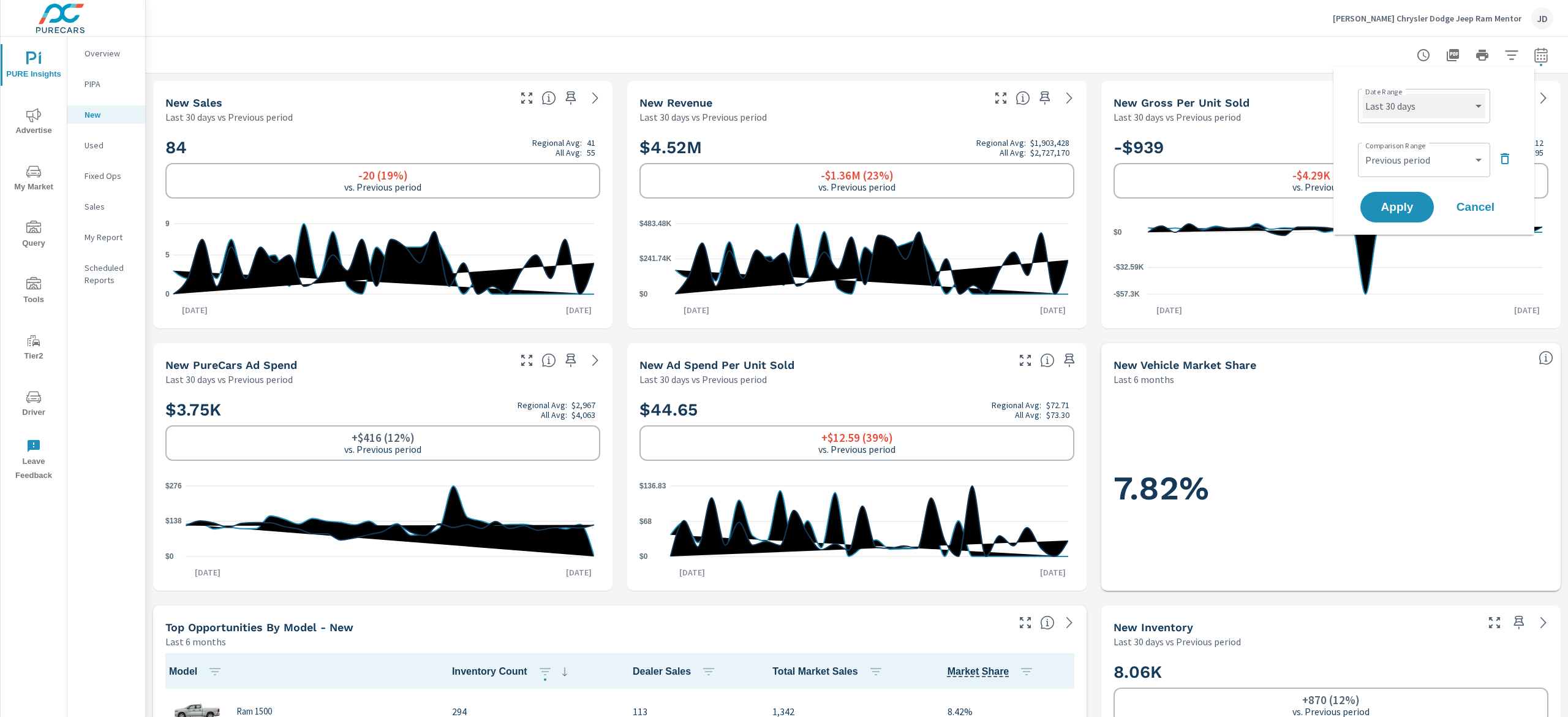
click at [1476, 102] on select "Custom Yesterday Last week Last 7 days Last 14 days Last 30 days Last 45 days L…" at bounding box center [1424, 106] width 122 height 24
click at [1363, 94] on select "Custom Yesterday Last week Last 7 days Last 14 days Last 30 days Last 45 days L…" at bounding box center [1424, 106] width 122 height 24
select select "Last month"
click at [1399, 207] on span "Apply" at bounding box center [1397, 207] width 50 height 11
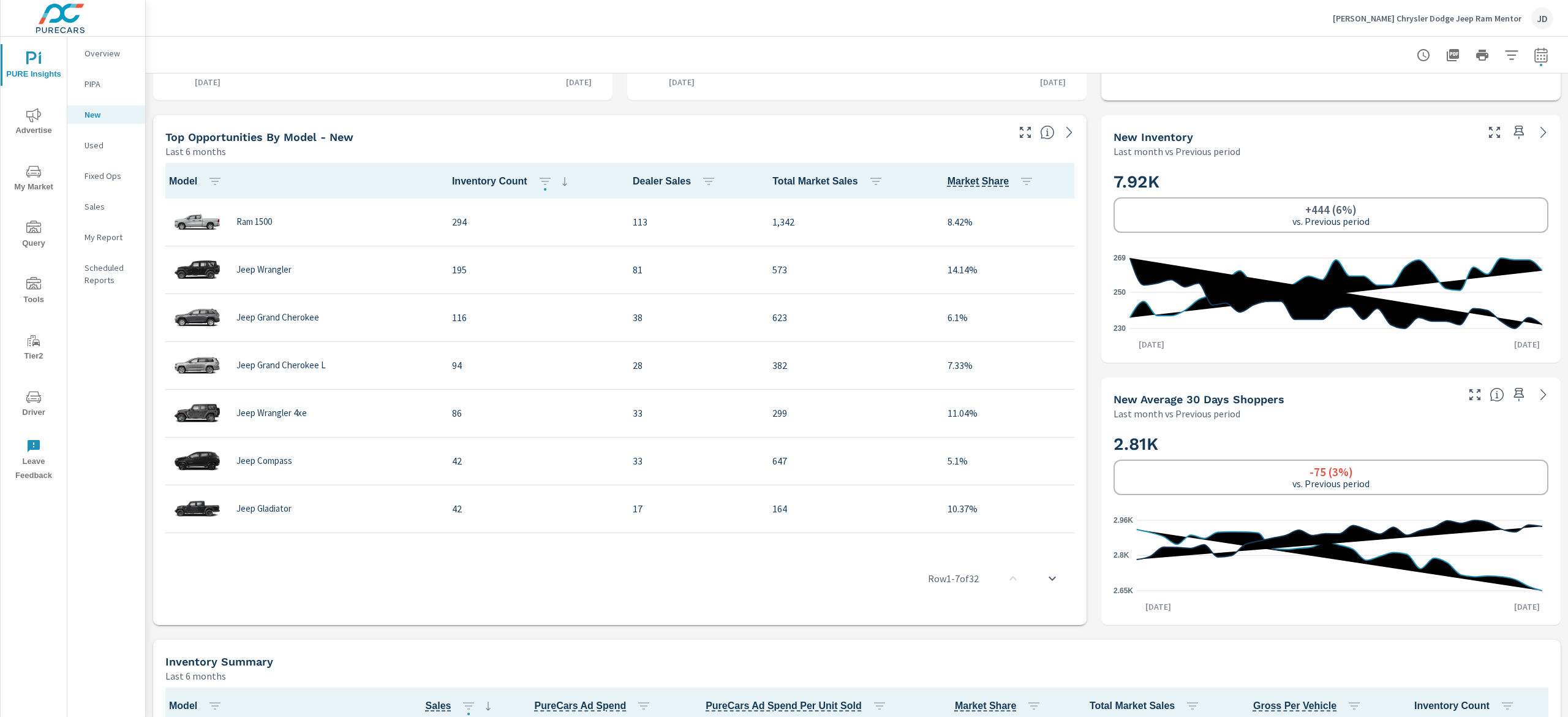
click at [109, 143] on p "Used" at bounding box center [109, 145] width 51 height 12
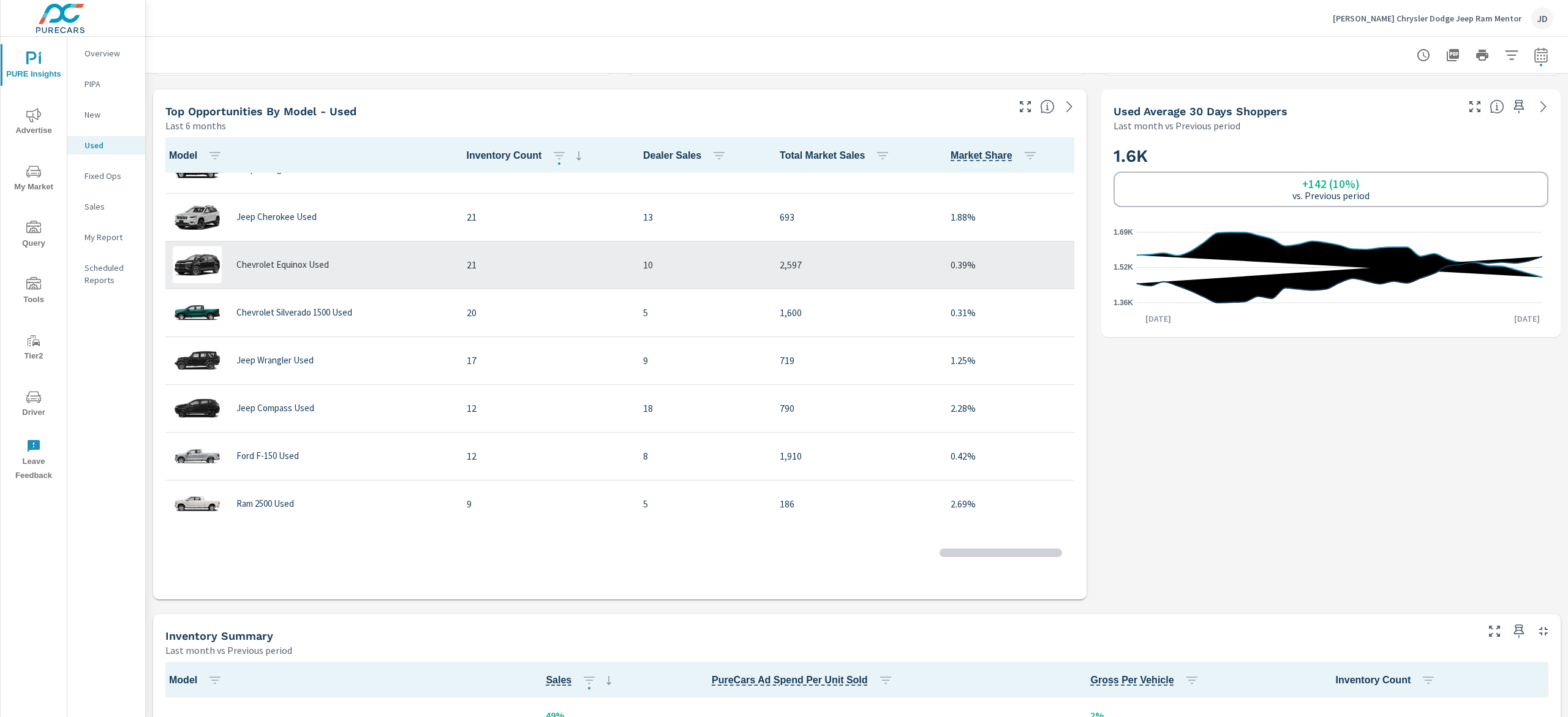
scroll to position [367, 0]
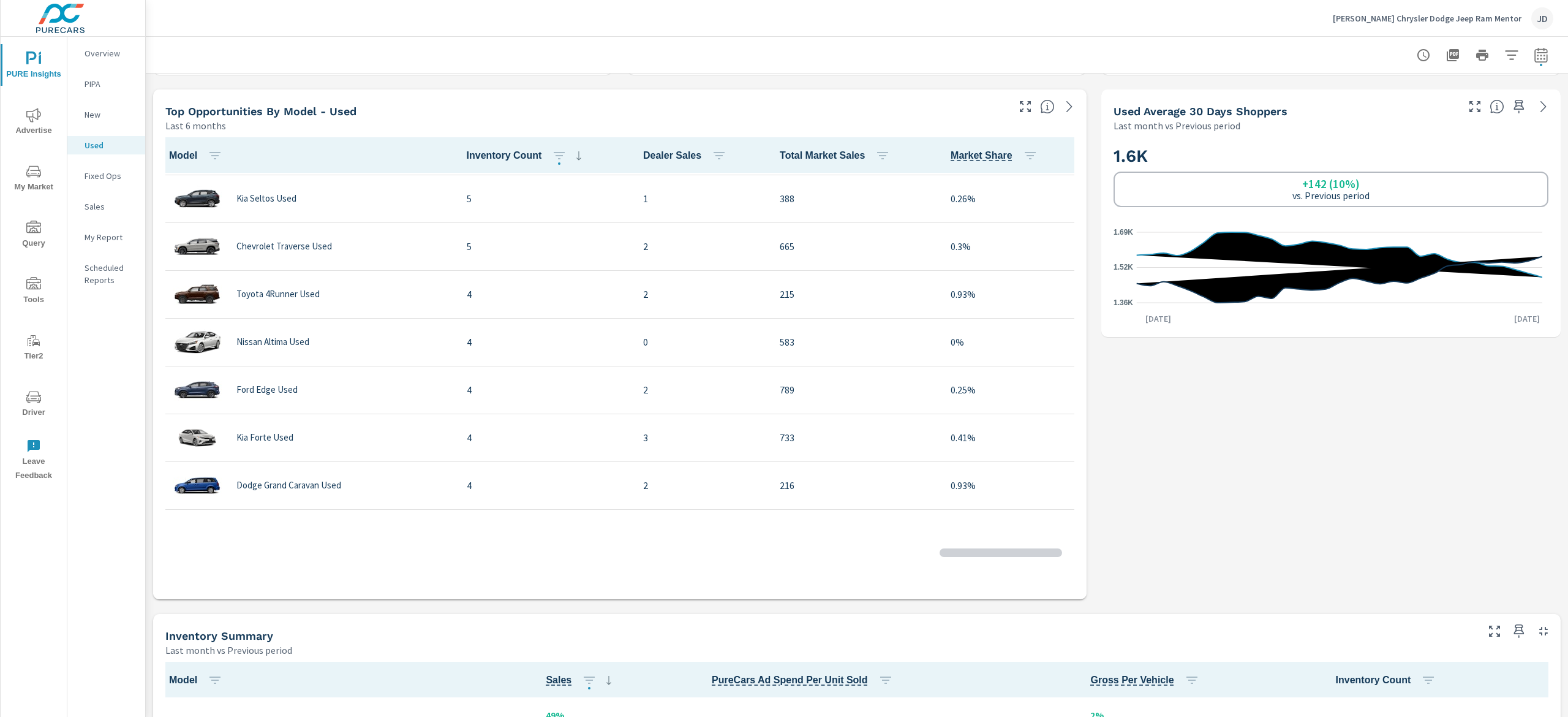
scroll to position [2386, 0]
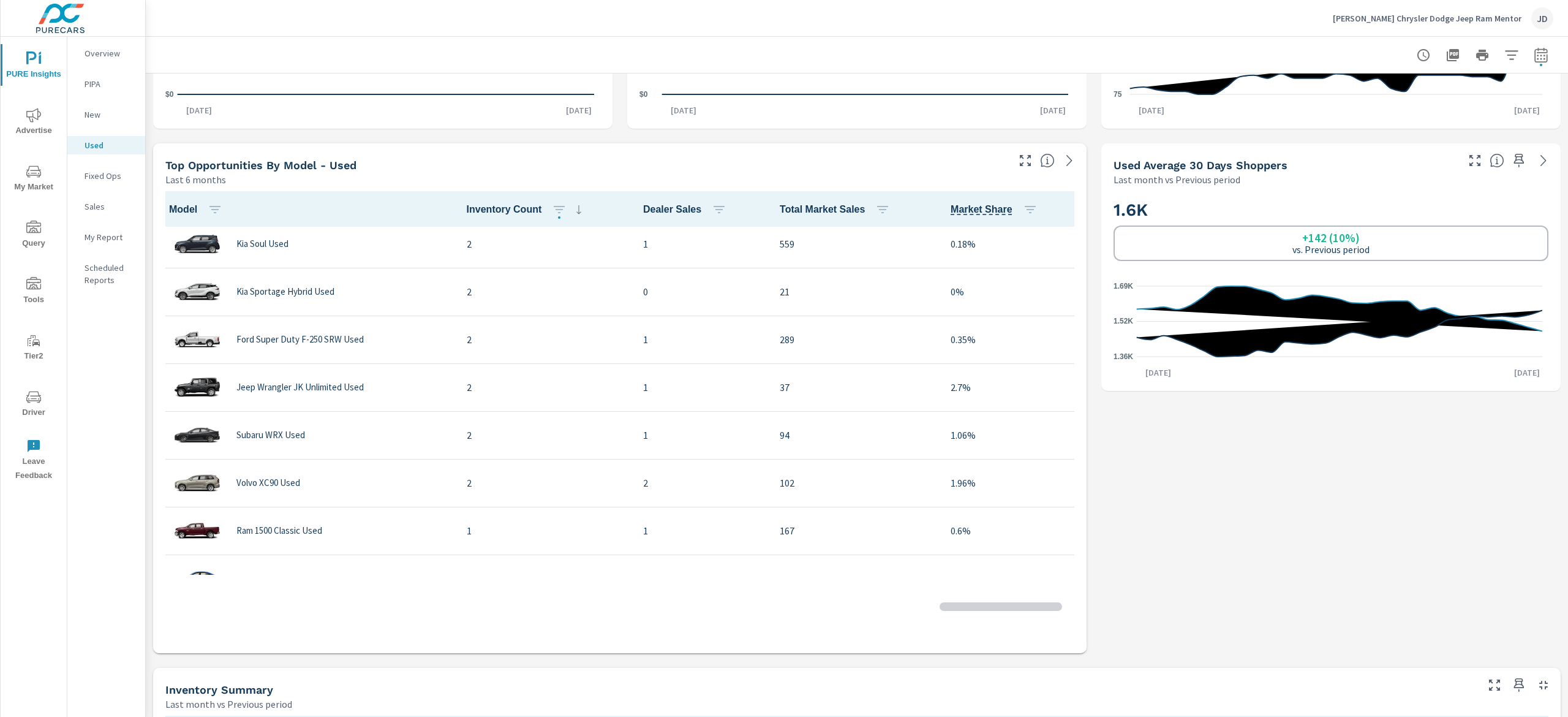
scroll to position [4787, 0]
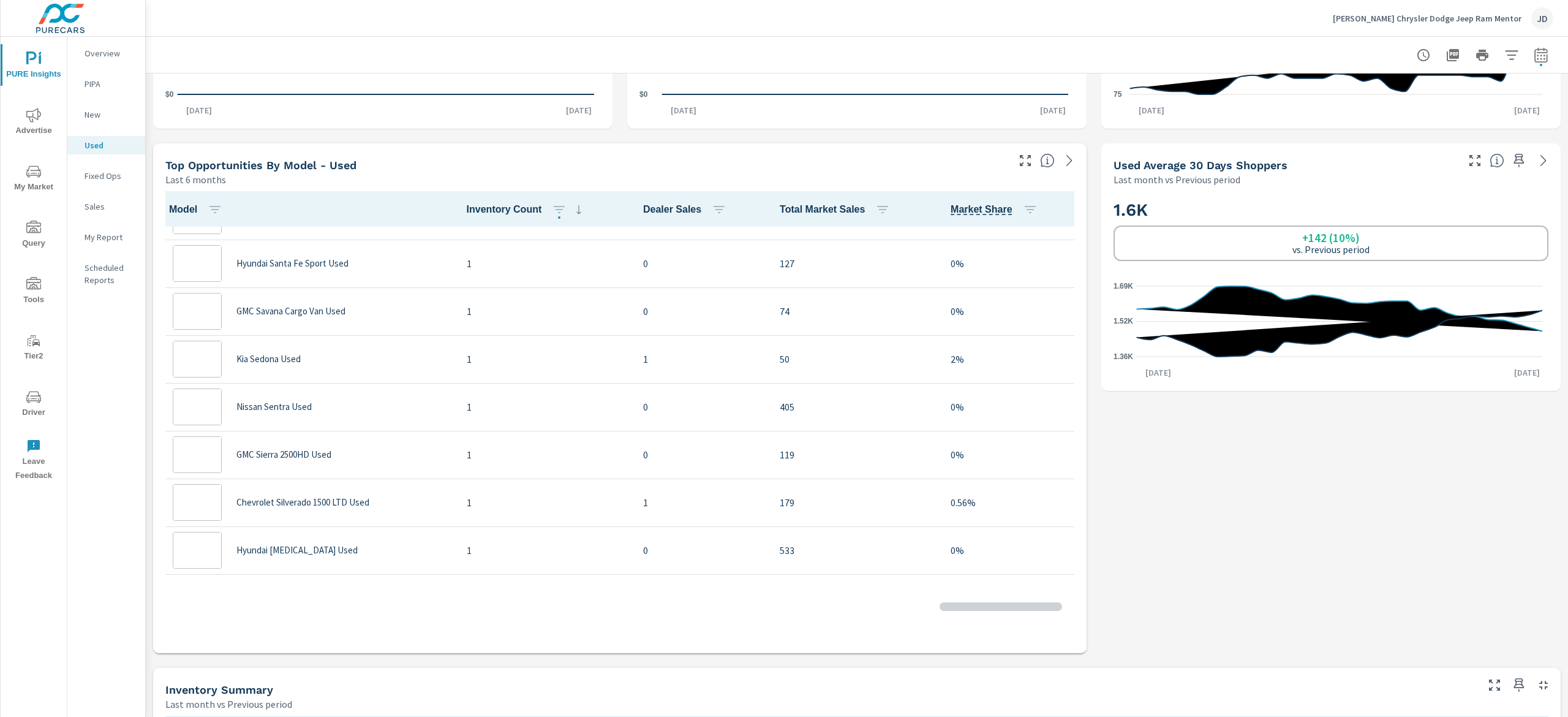
scroll to position [2395, 0]
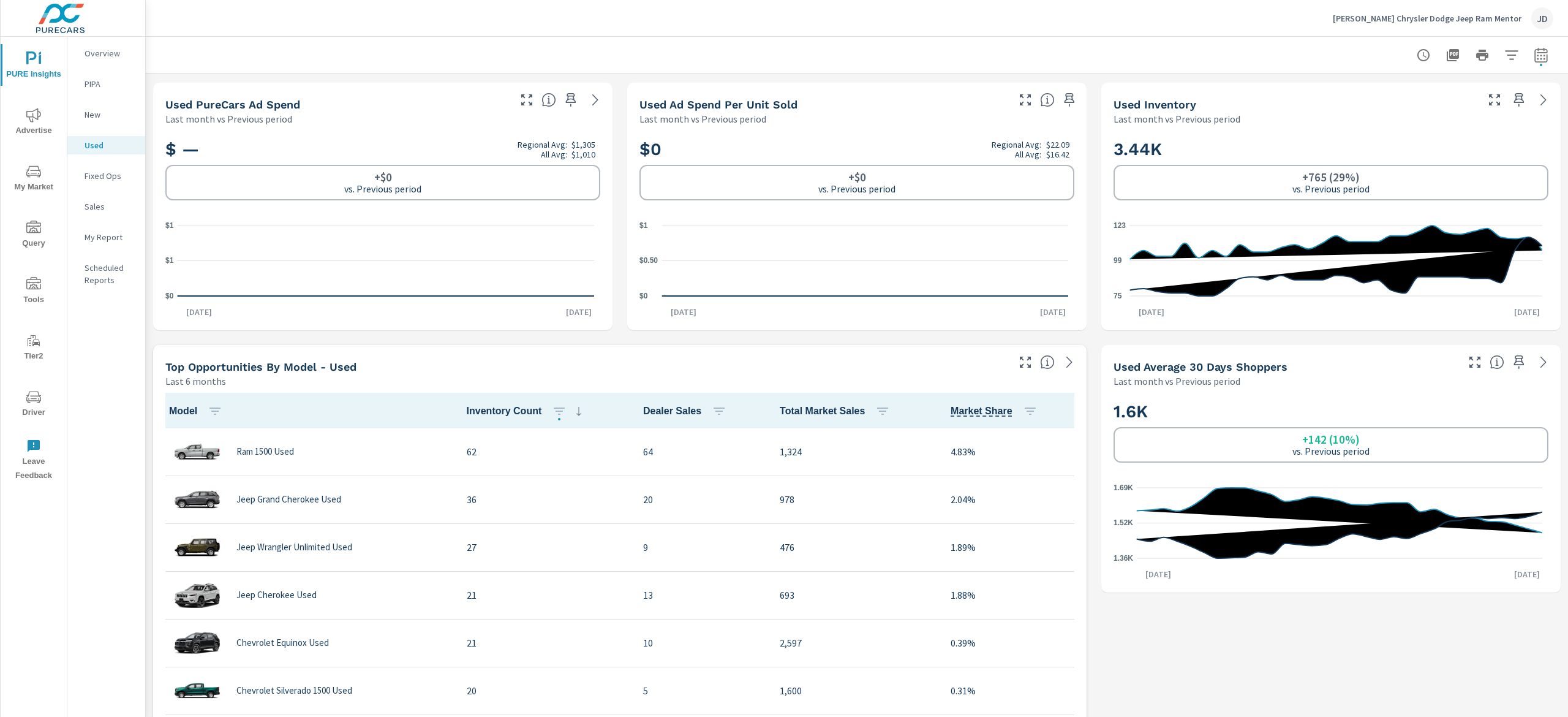
scroll to position [490, 0]
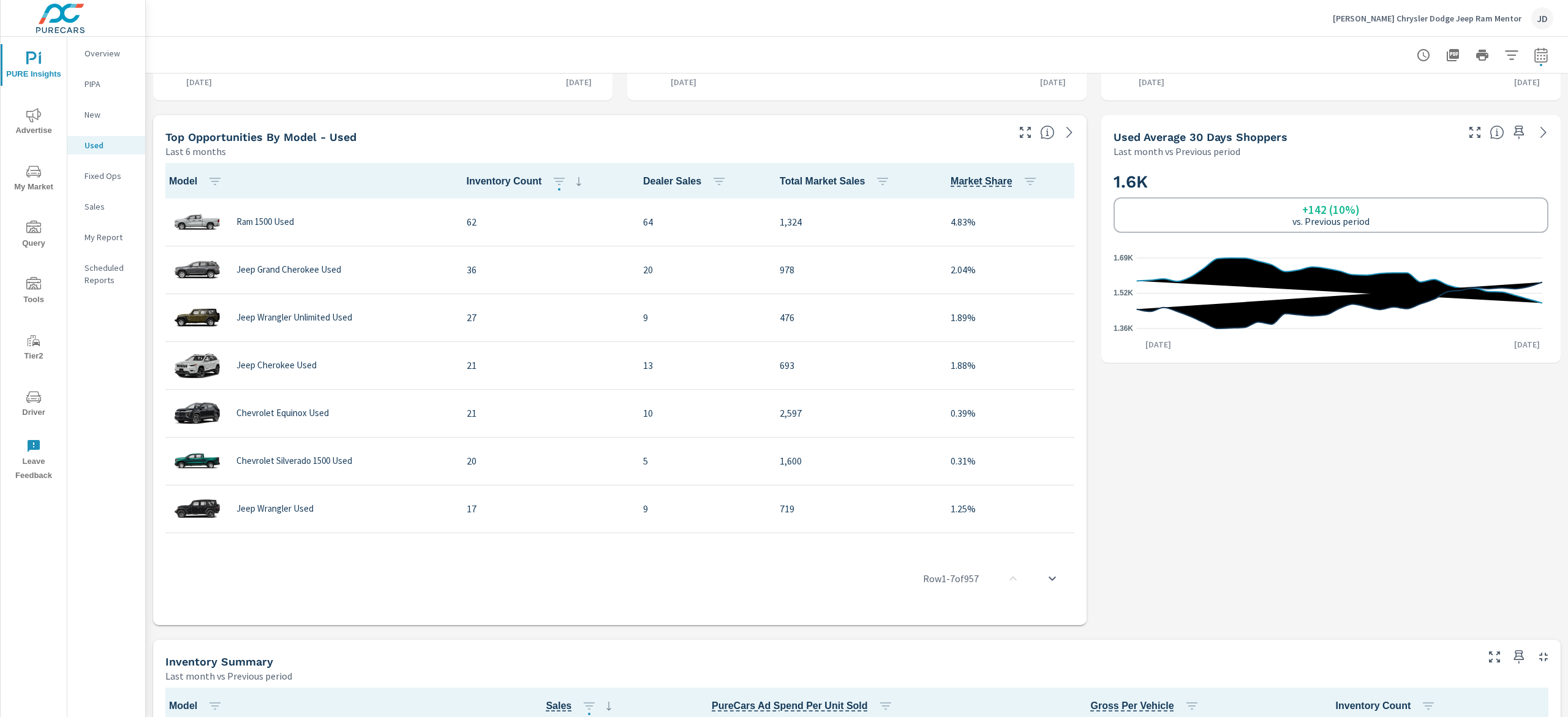
click at [810, 183] on span "Total Market Sales" at bounding box center [837, 181] width 115 height 15
click at [877, 180] on icon "button" at bounding box center [883, 181] width 11 height 7
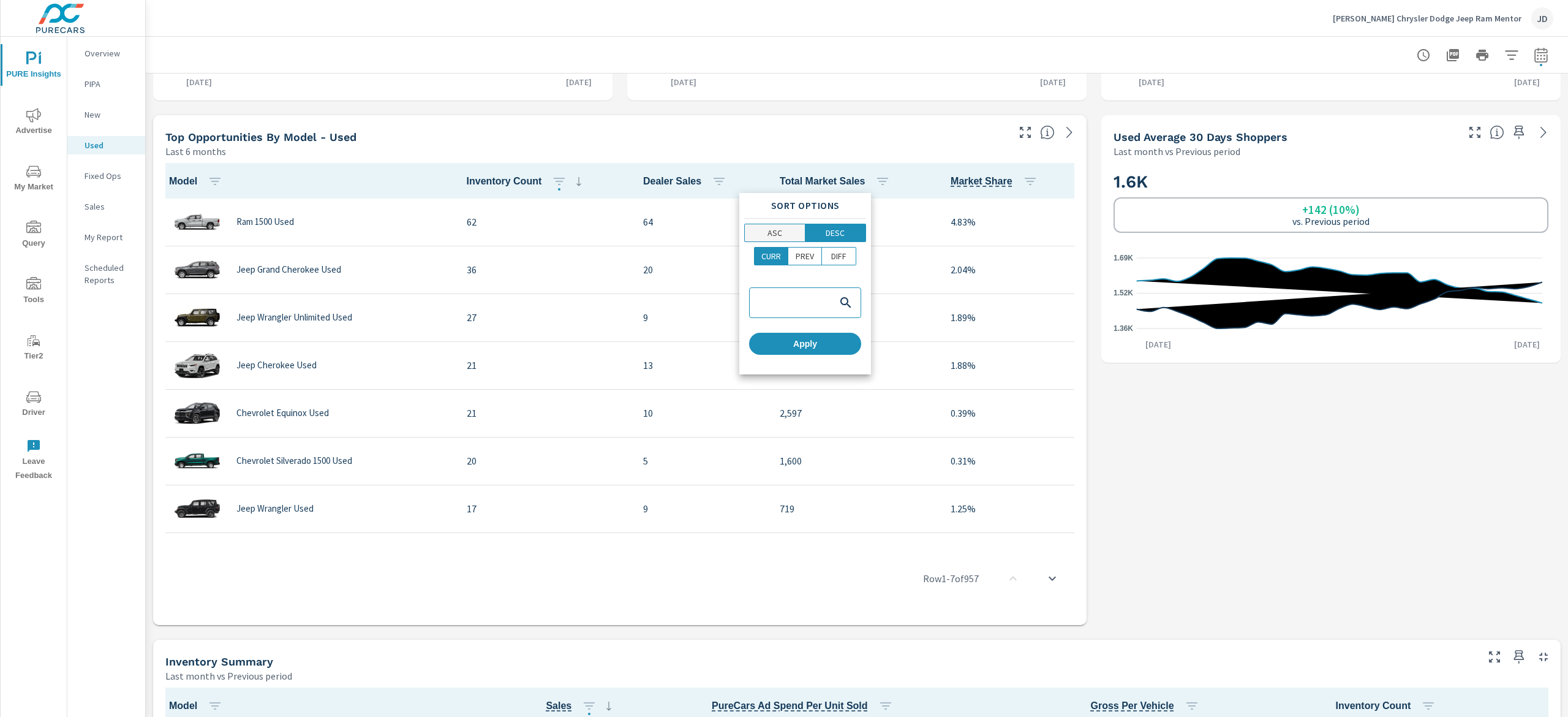
click at [790, 237] on span "ASC" at bounding box center [774, 232] width 53 height 12
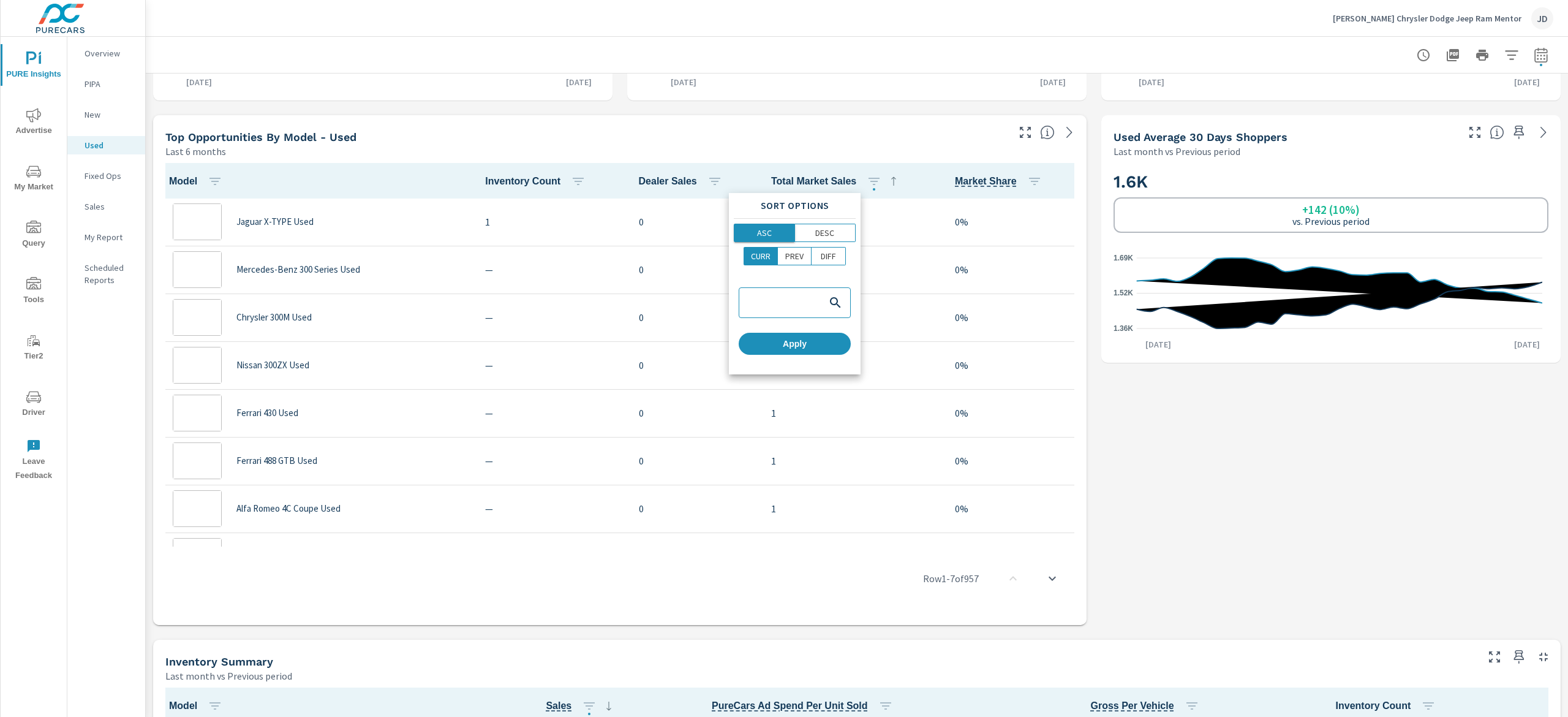
click at [761, 231] on p "ASC" at bounding box center [765, 232] width 15 height 12
click at [829, 223] on div "Sort Options ASC DESC CURR PREV DIFF Apply" at bounding box center [795, 283] width 132 height 181
click at [816, 232] on p "DESC" at bounding box center [824, 232] width 19 height 12
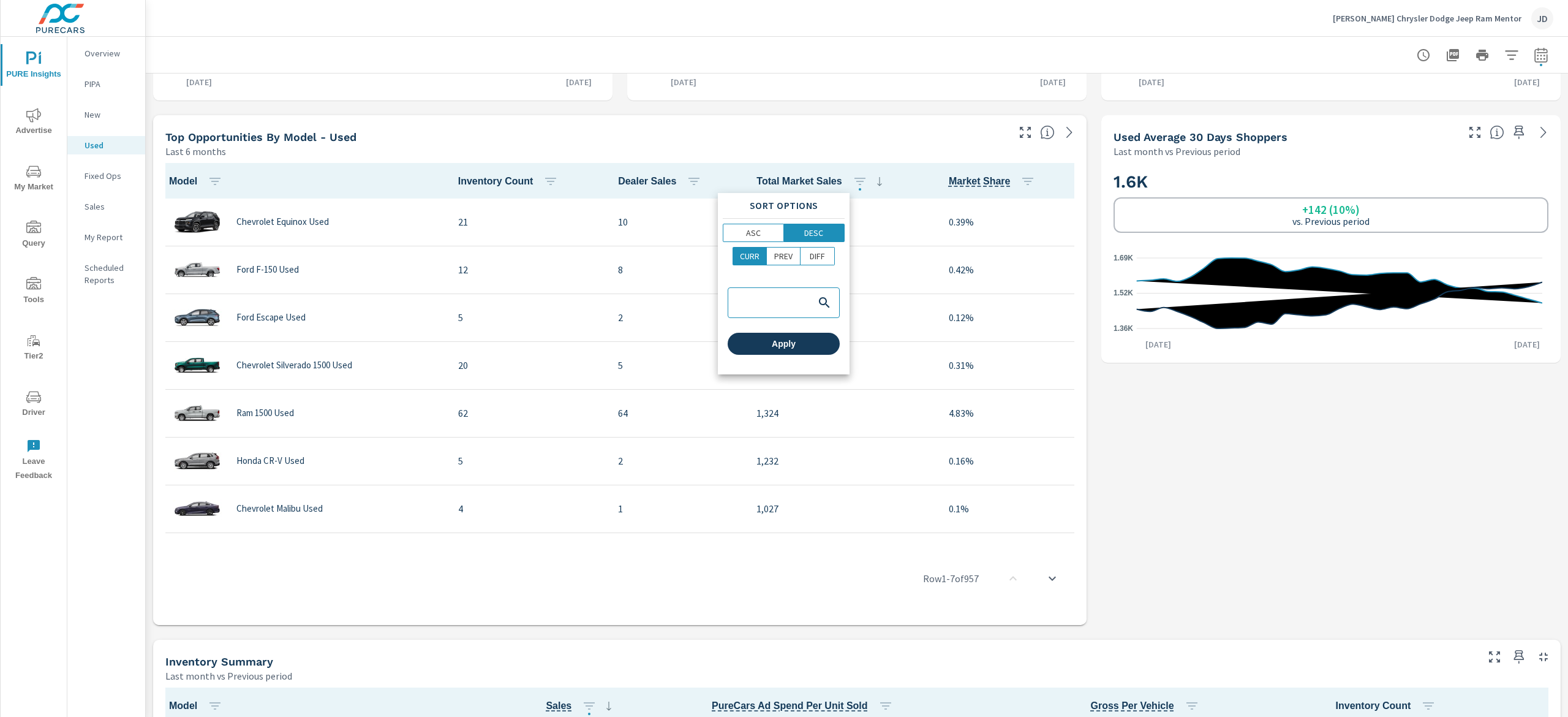
click at [788, 340] on span "Apply" at bounding box center [784, 344] width 102 height 11
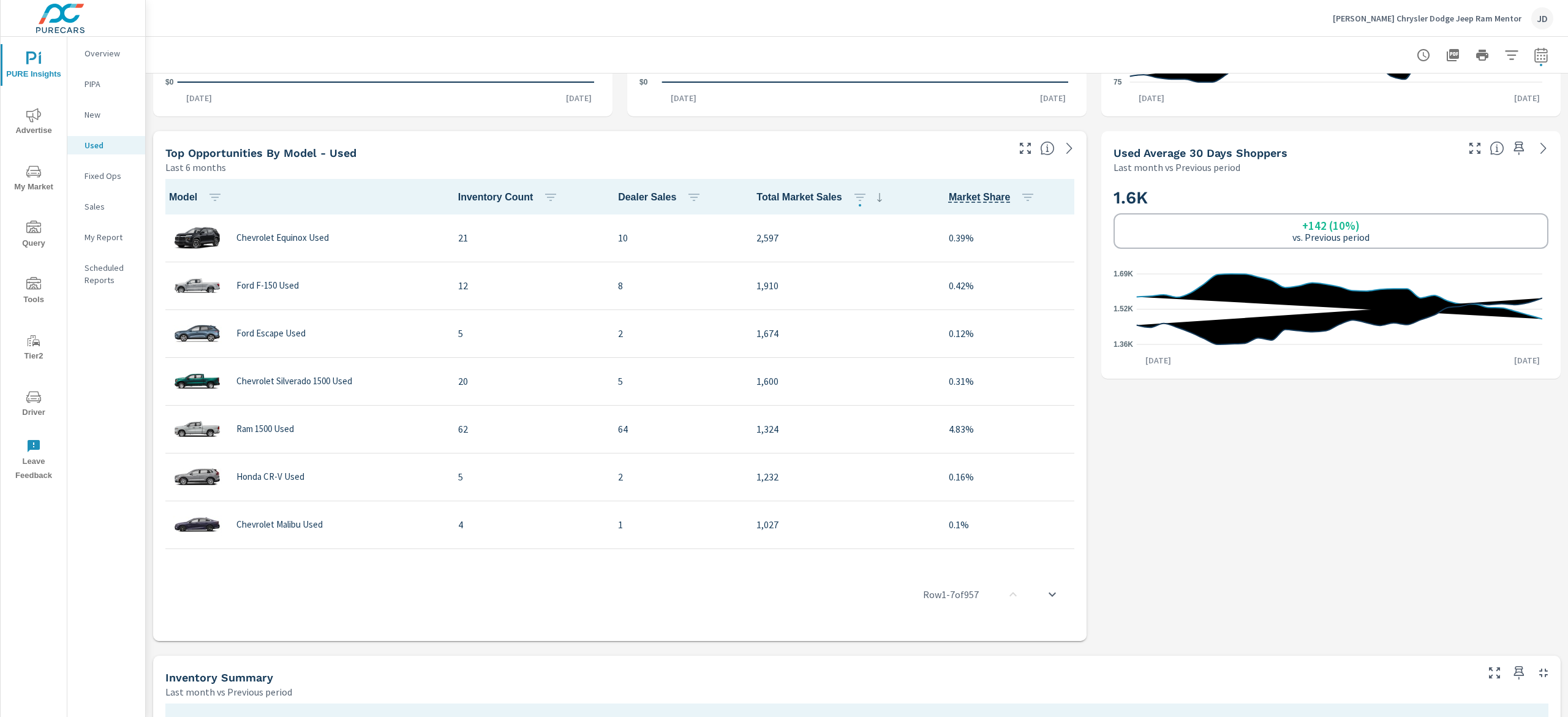
scroll to position [482, 0]
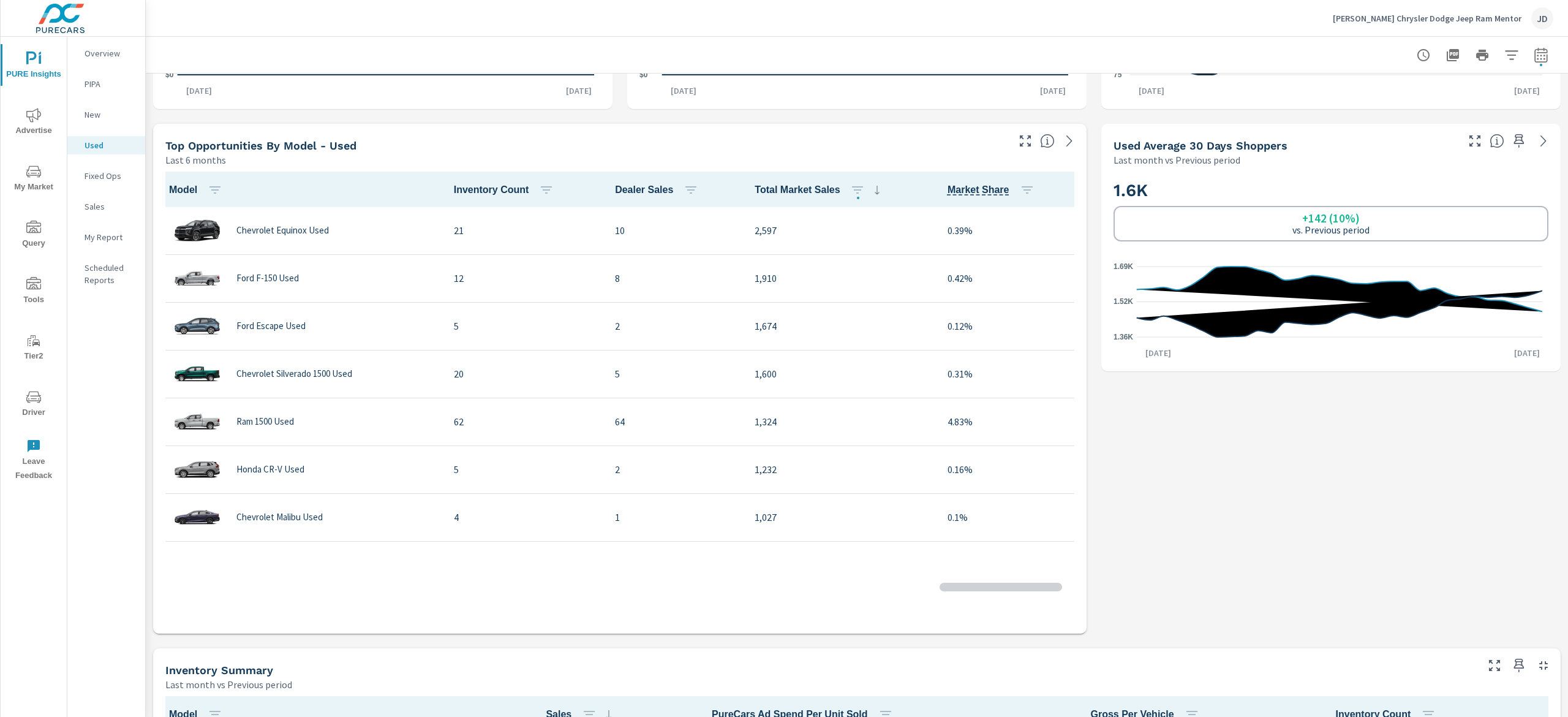
scroll to position [1, 0]
click at [842, 196] on button "button" at bounding box center [854, 190] width 24 height 24
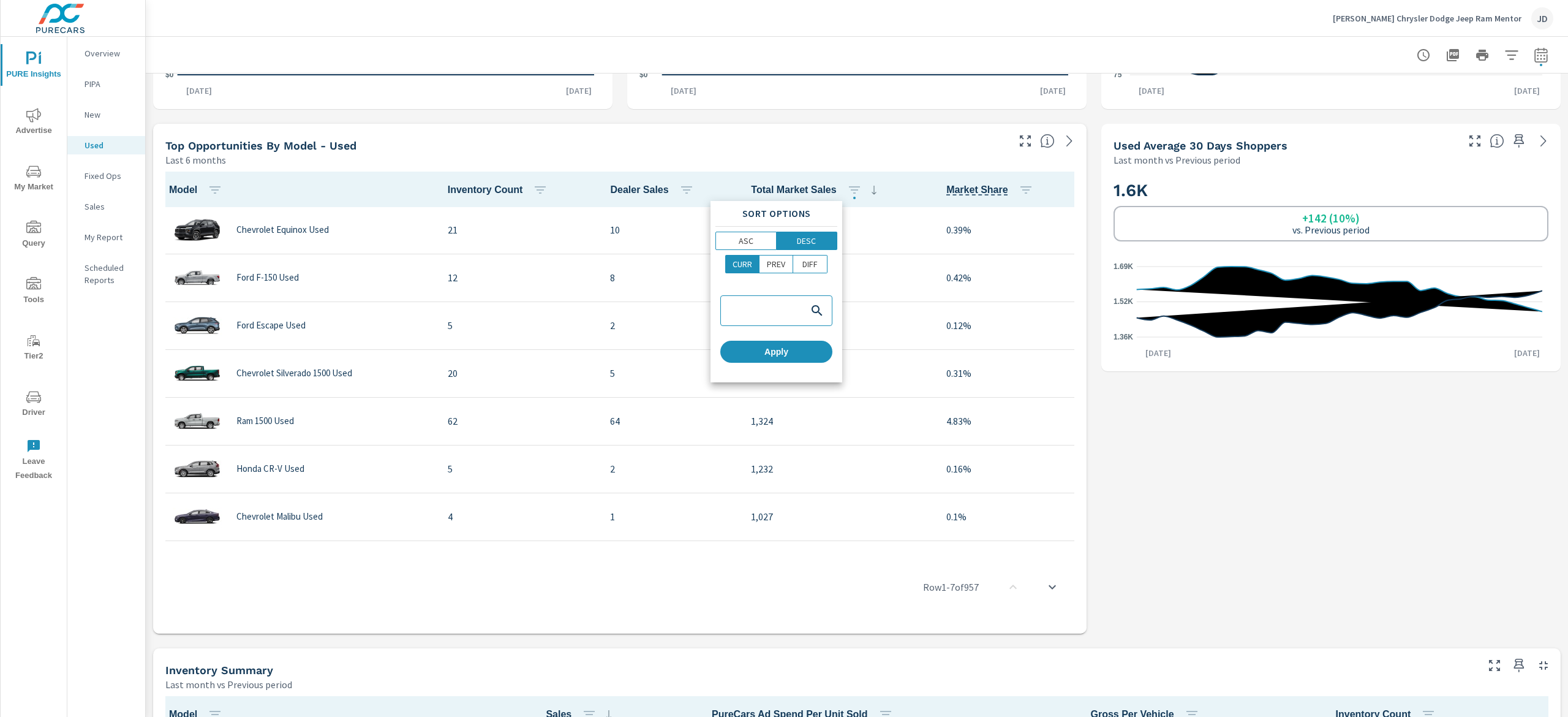
click at [804, 147] on div at bounding box center [784, 358] width 1568 height 717
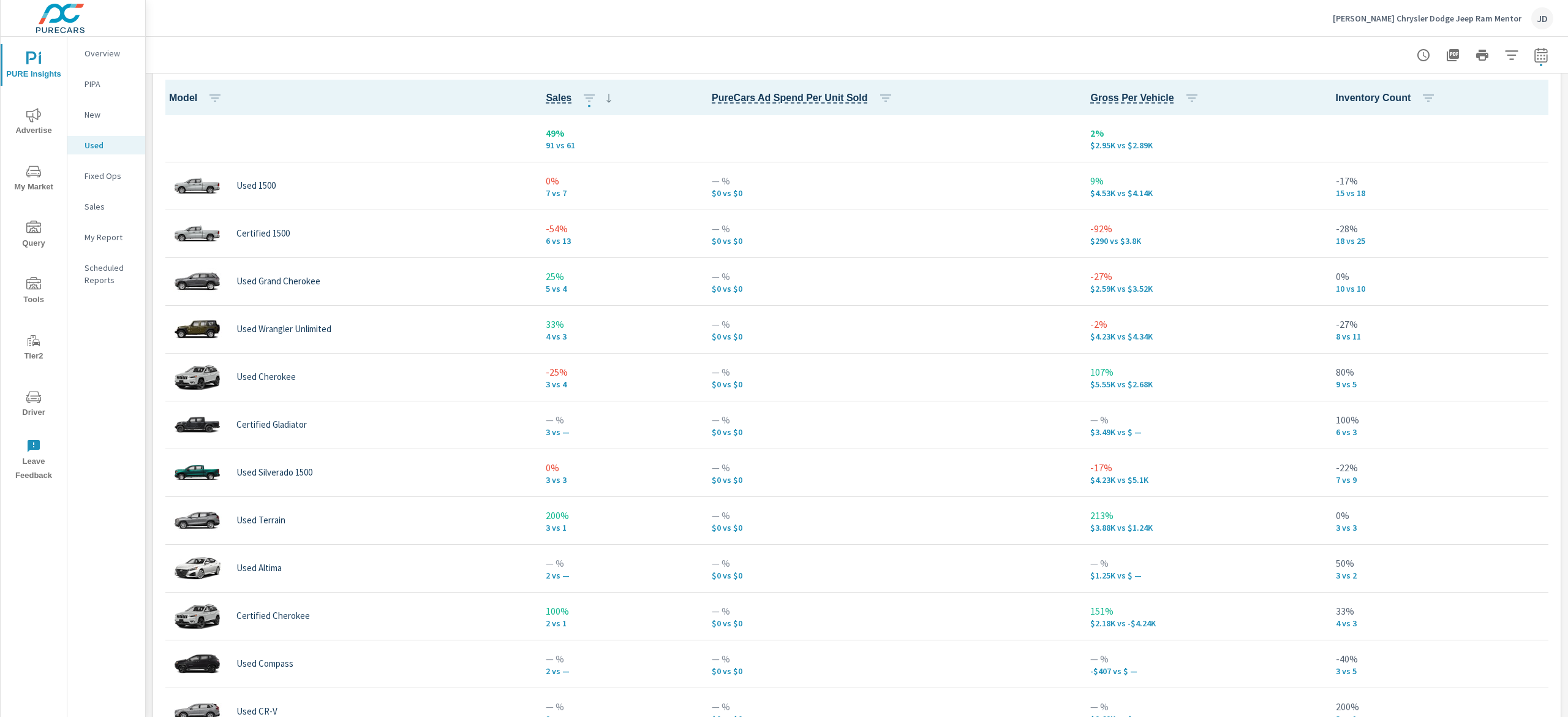
scroll to position [1113, 0]
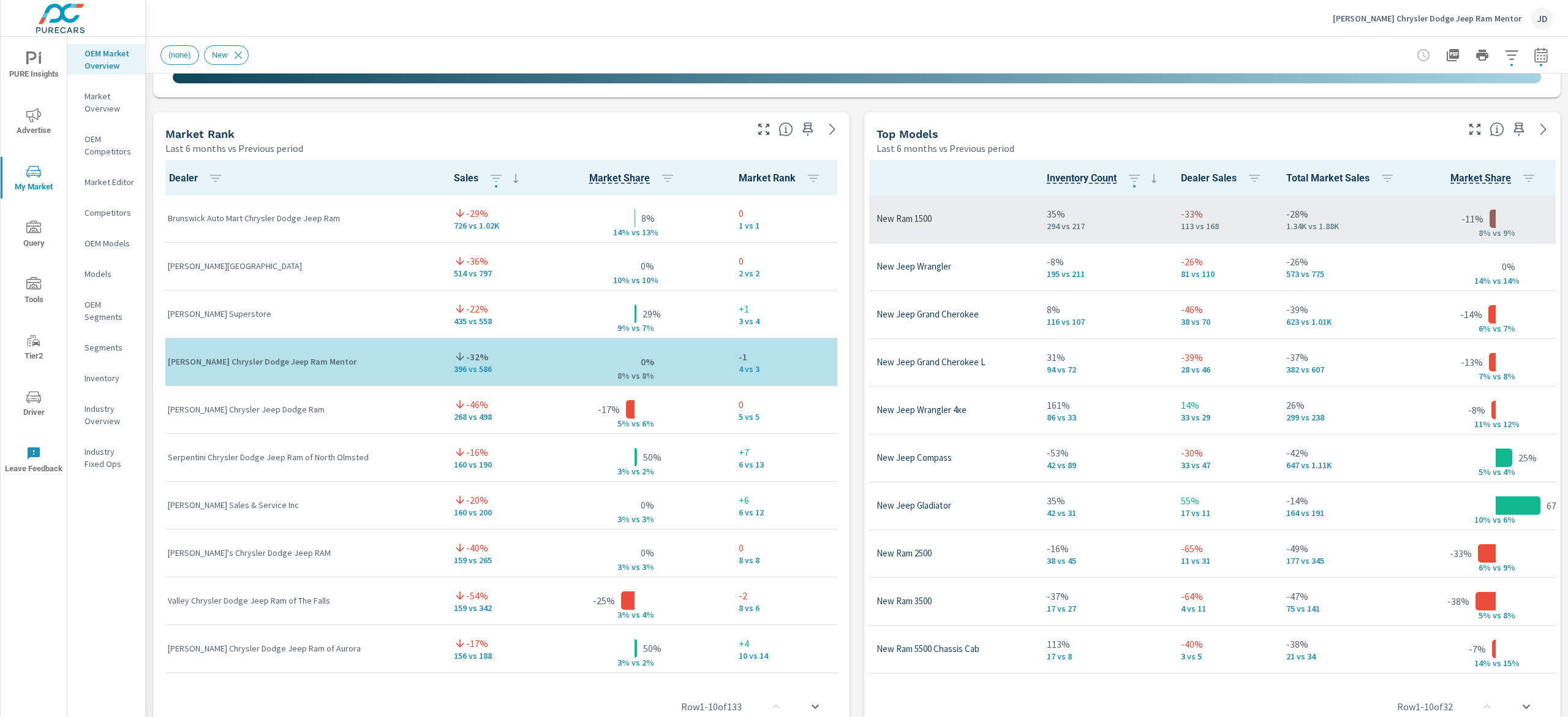
scroll to position [1, 0]
